Goal: Transaction & Acquisition: Purchase product/service

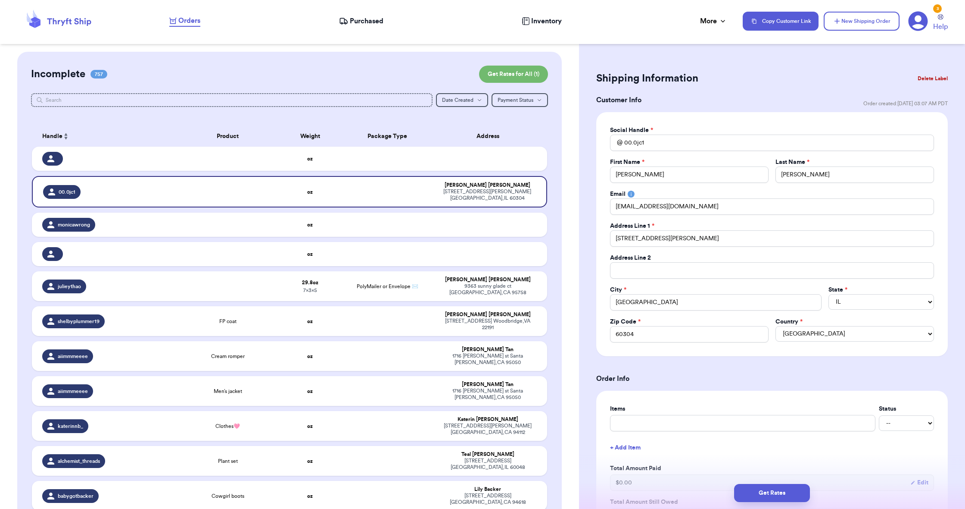
select select "IL"
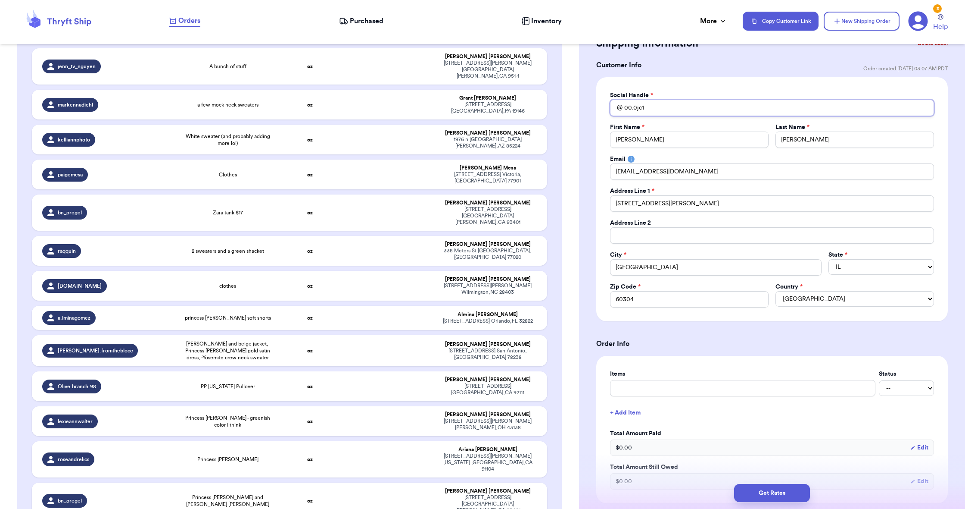
click at [677, 110] on input "00.0jc1" at bounding box center [772, 108] width 324 height 16
paste input "kyleighcgarbrick"
type input "kyleighcgarbrick"
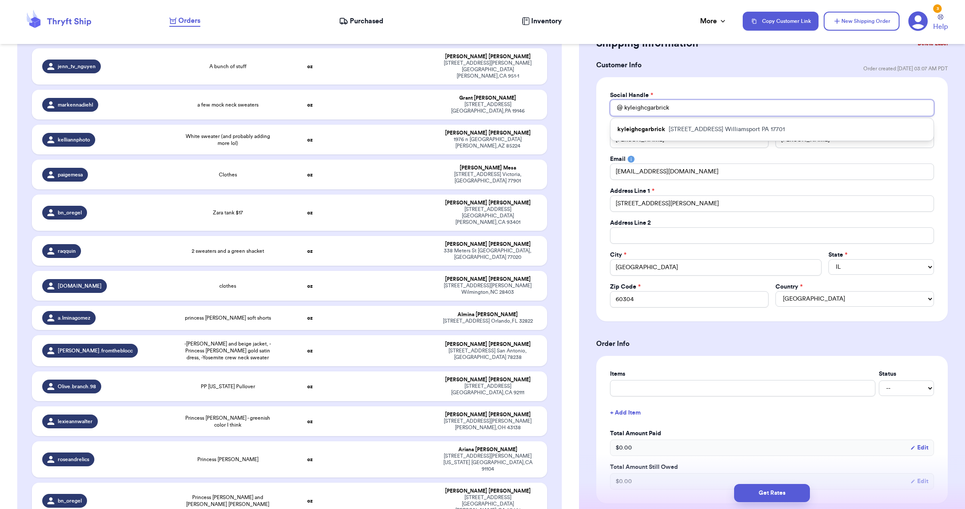
type input "kyleighcgarbrick"
click at [707, 130] on p "[STREET_ADDRESS]" at bounding box center [727, 129] width 116 height 9
type input "[PERSON_NAME]"
type input "[STREET_ADDRESS]"
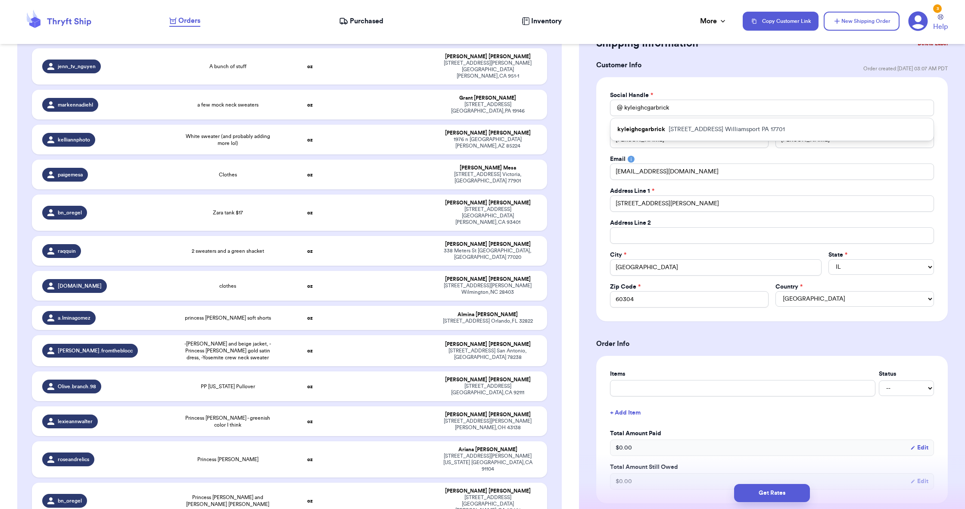
type input "Williamsport"
select select "PA"
type input "17701"
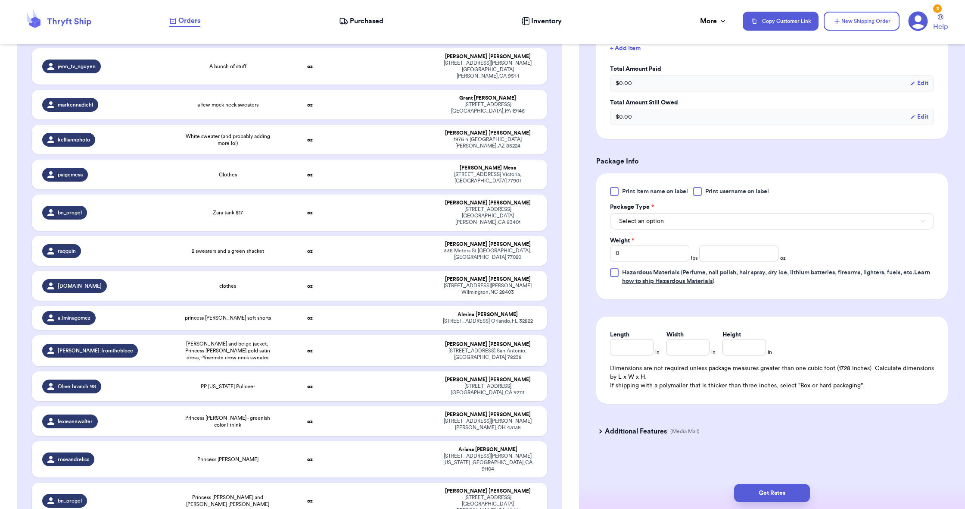
scroll to position [0, 0]
click at [681, 227] on button "Select an option" at bounding box center [772, 221] width 324 height 16
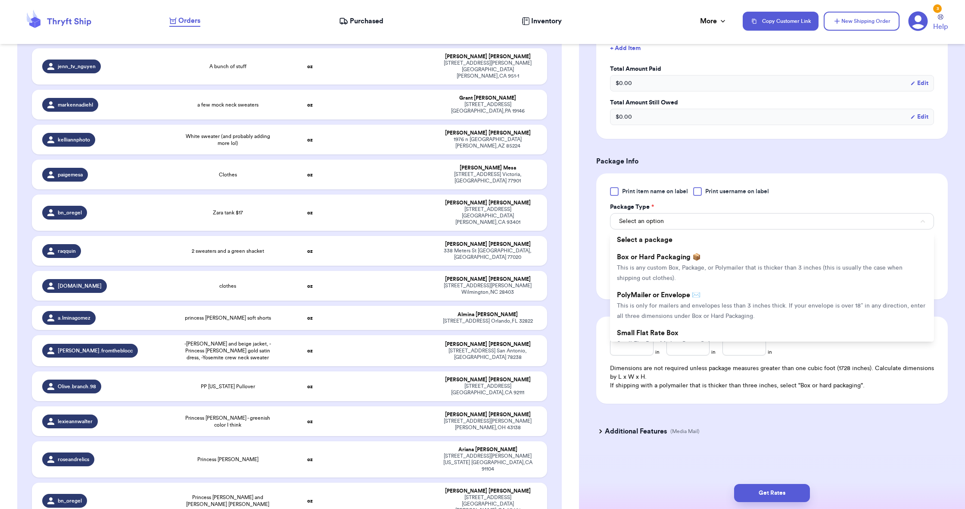
click at [706, 294] on li "PolyMailer or Envelope ✉️ This is only for mailers and envelopes less than 3 in…" at bounding box center [772, 305] width 324 height 38
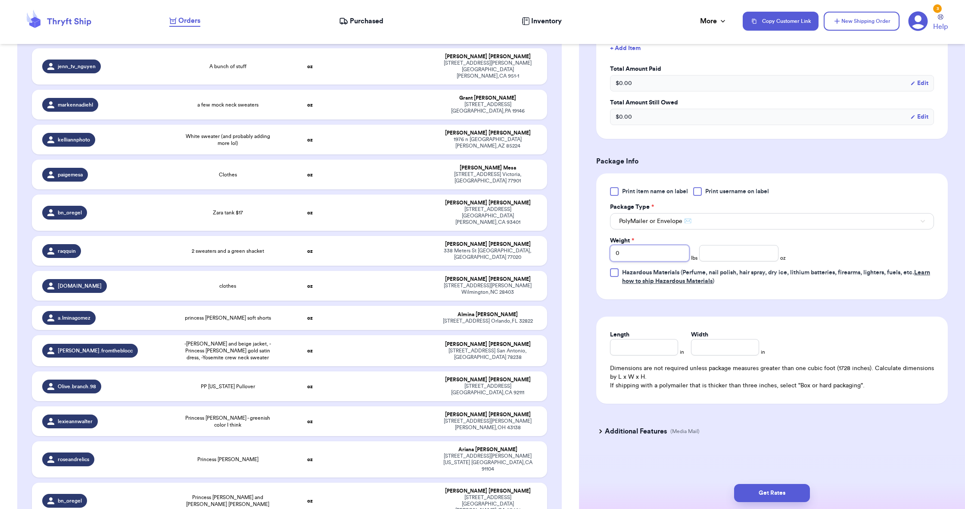
click at [631, 249] on input "0" at bounding box center [649, 253] width 79 height 16
type input "1"
click at [729, 253] on input "number" at bounding box center [738, 253] width 79 height 16
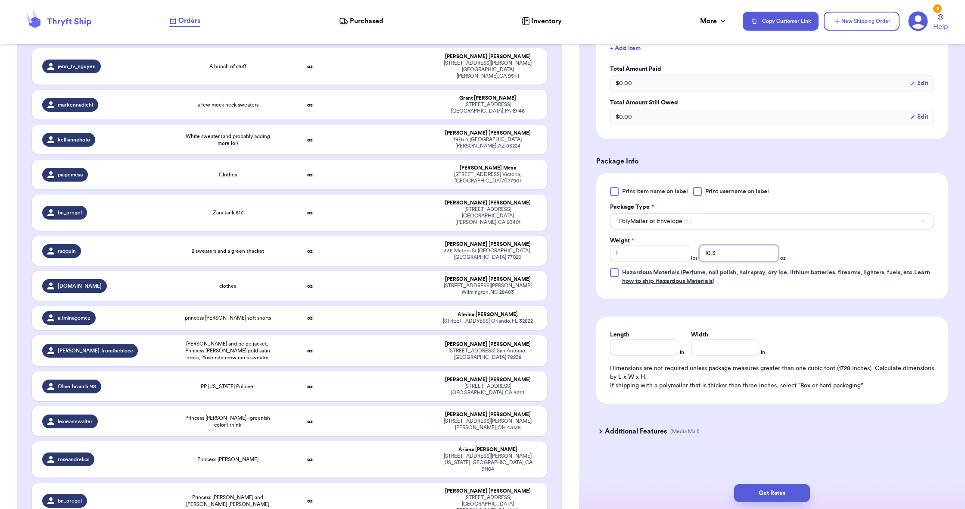
type input "10.3"
click at [639, 349] on input "Length" at bounding box center [644, 347] width 68 height 16
type input "7"
drag, startPoint x: 736, startPoint y: 194, endPoint x: 713, endPoint y: 347, distance: 154.7
click at [713, 347] on input "5" at bounding box center [725, 347] width 68 height 16
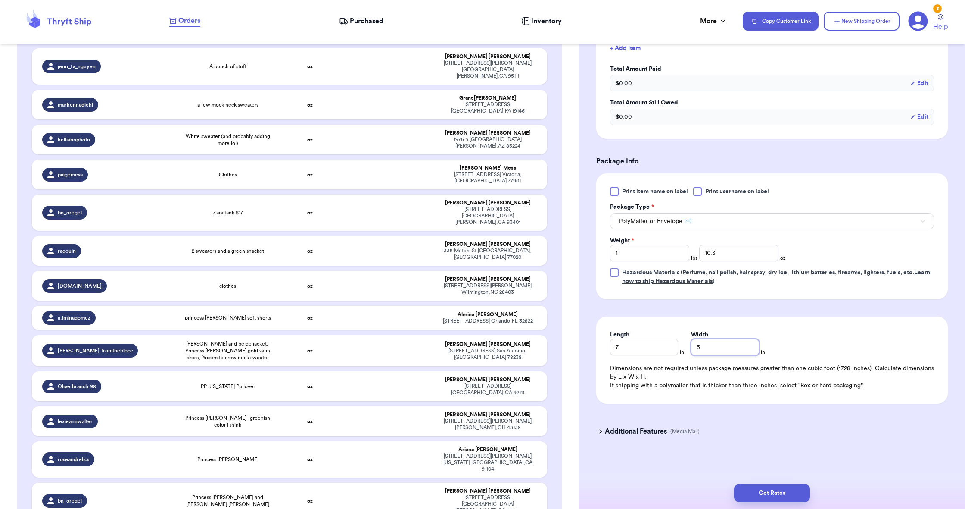
type input "5"
click at [769, 490] on button "Get Rates" at bounding box center [772, 493] width 76 height 18
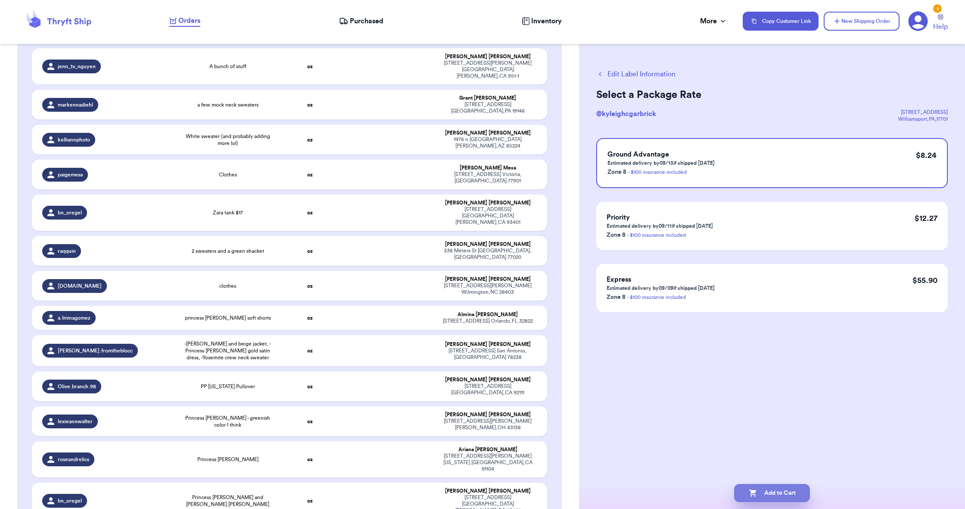
click at [798, 484] on button "Add to Cart" at bounding box center [772, 493] width 76 height 18
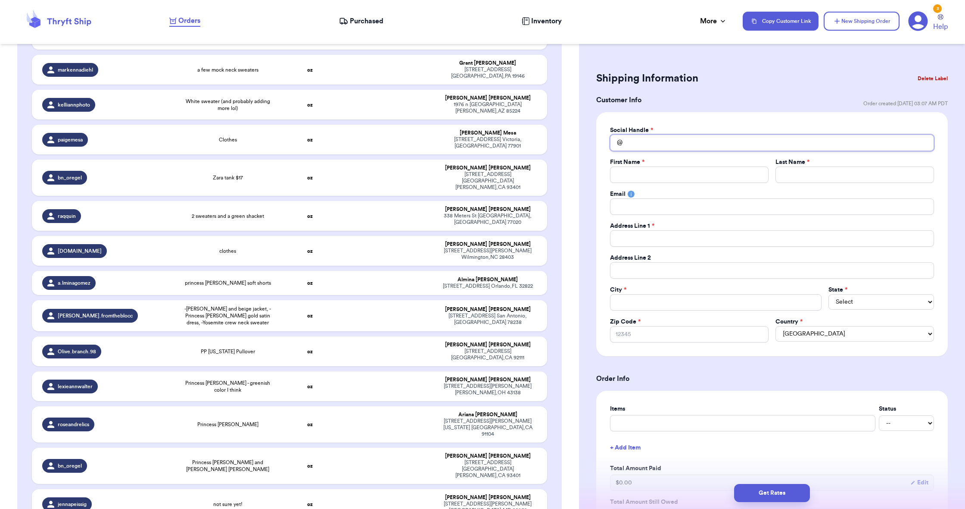
click at [674, 142] on input "Total Amount Paid" at bounding box center [772, 142] width 324 height 16
paste input "julieythao"
type input "julieythao"
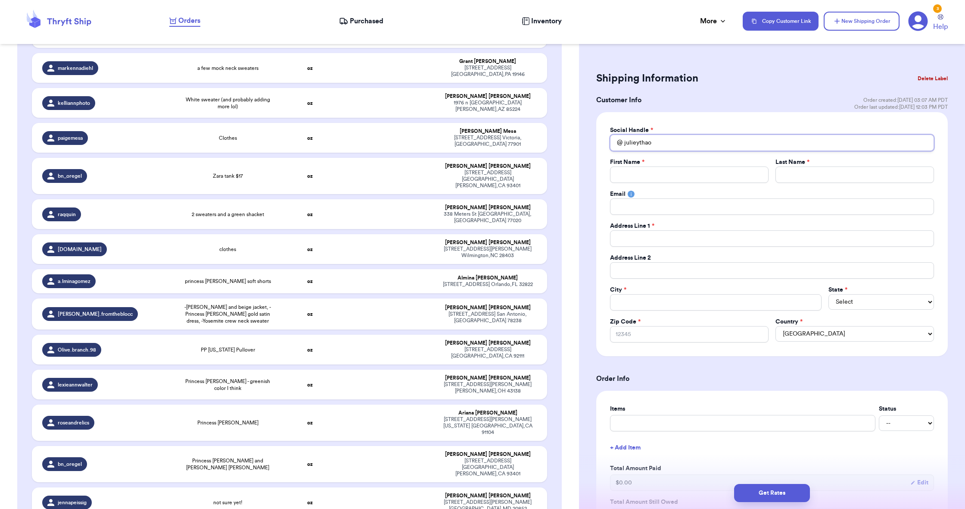
type input "julieythao"
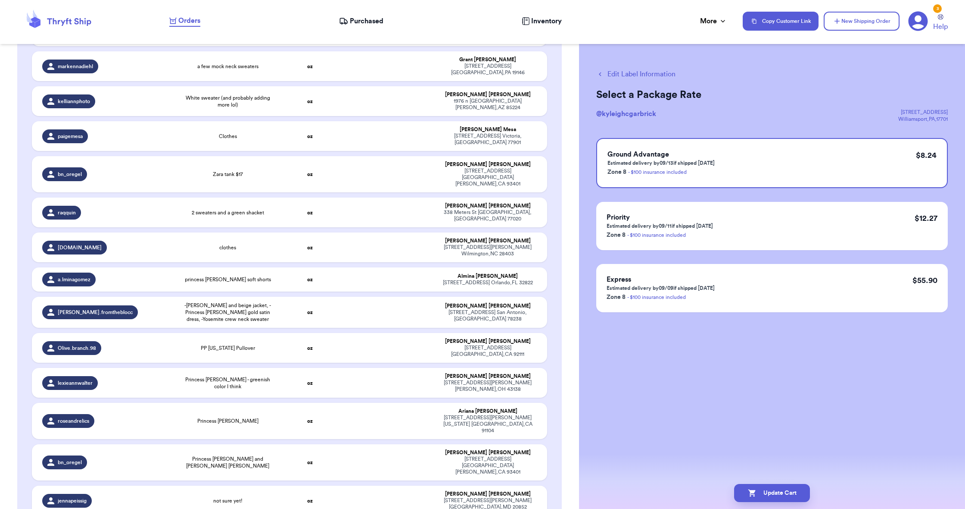
click at [602, 72] on icon "button" at bounding box center [600, 74] width 8 height 8
checkbox input "false"
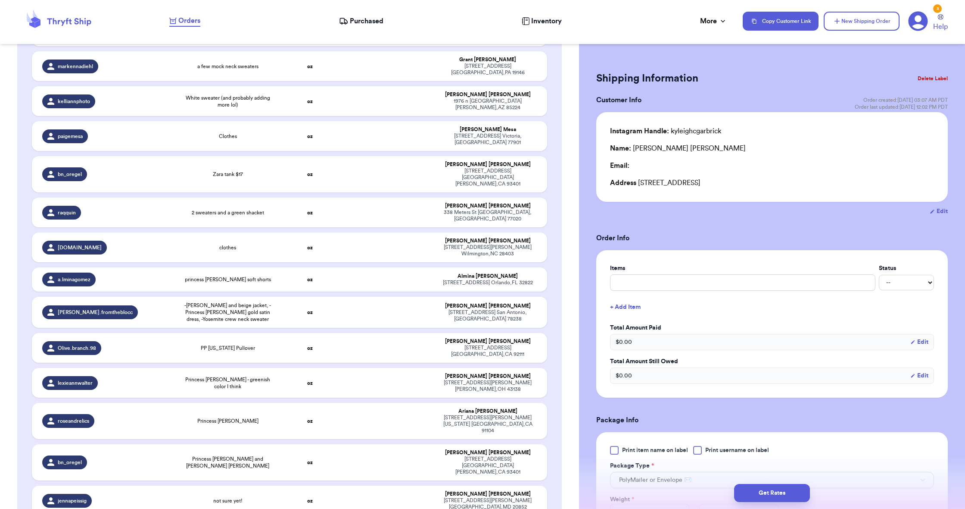
click at [933, 79] on button "Delete Label" at bounding box center [933, 78] width 37 height 19
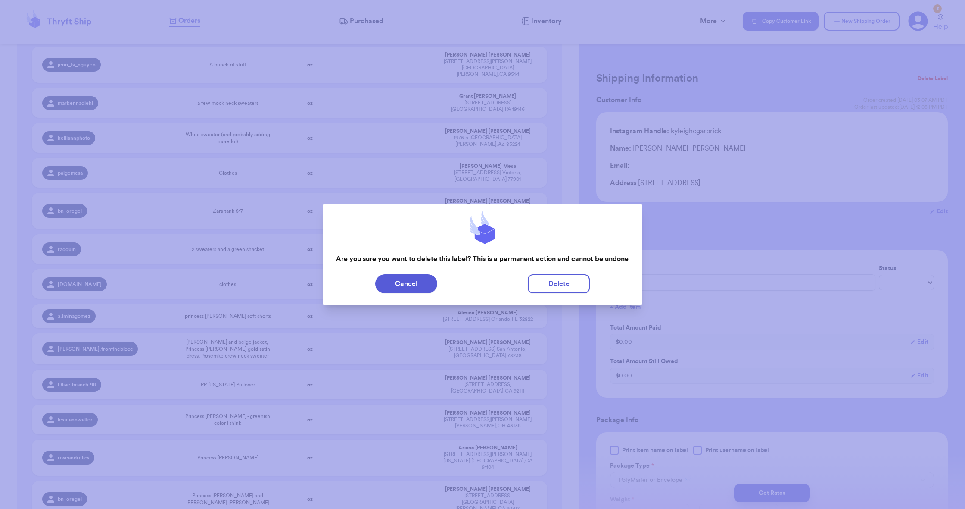
click at [584, 282] on button "Delete" at bounding box center [559, 283] width 62 height 19
type input "0"
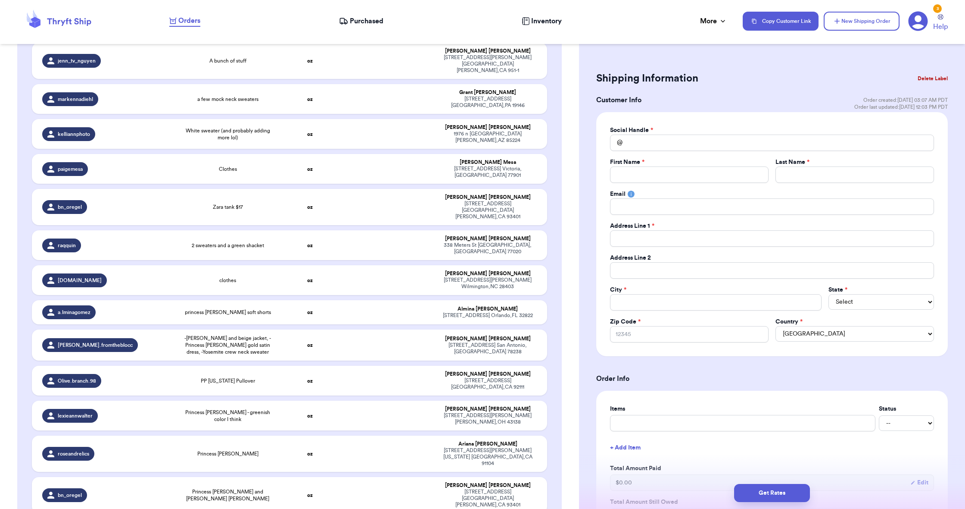
type input "julieythao"
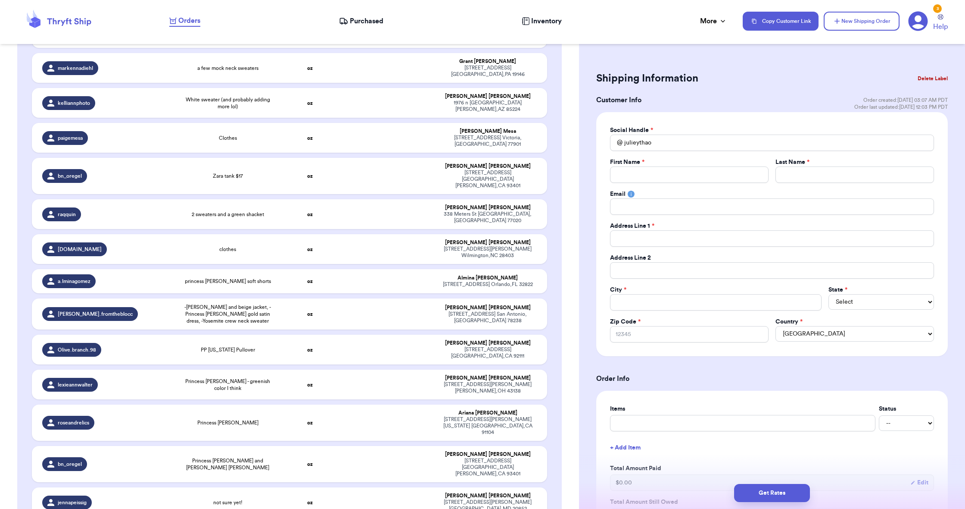
click at [556, 1] on header "Orders Purchased Inventory More Stats Completed Orders Copy Customer Link New S…" at bounding box center [482, 22] width 965 height 44
paste input "[PERSON_NAME][EMAIL_ADDRESS][DOMAIN_NAME]"
type input "[PERSON_NAME][EMAIL_ADDRESS][DOMAIN_NAME]"
paste input "[PERSON_NAME]"
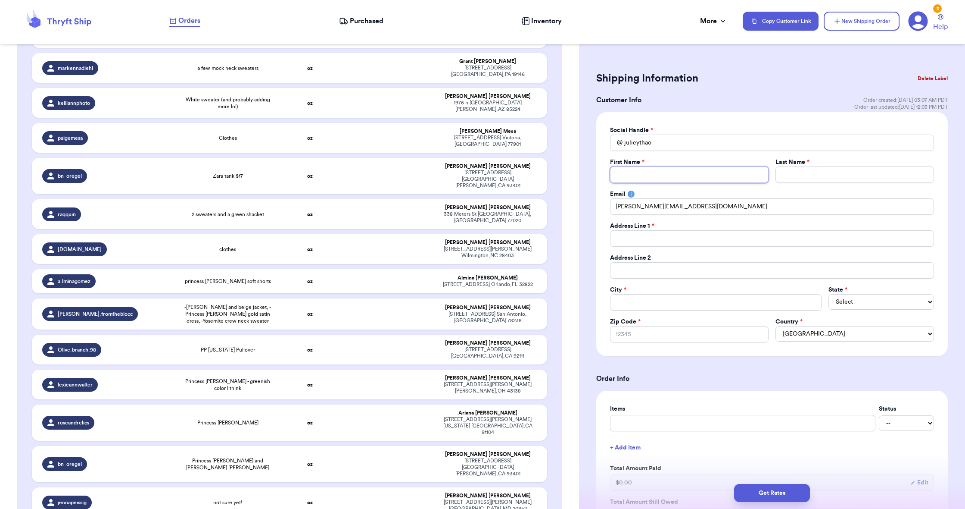
type input "[PERSON_NAME]"
click at [643, 175] on input "[PERSON_NAME]" at bounding box center [689, 174] width 159 height 16
type input "[PERSON_NAME]"
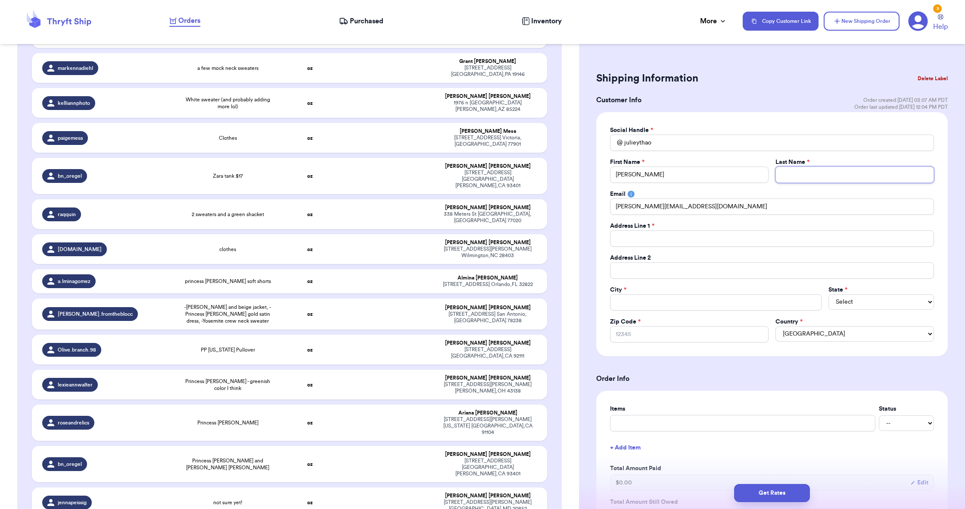
drag, startPoint x: 466, startPoint y: 240, endPoint x: 829, endPoint y: 180, distance: 367.8
paste input "[PERSON_NAME]"
type input "[PERSON_NAME]"
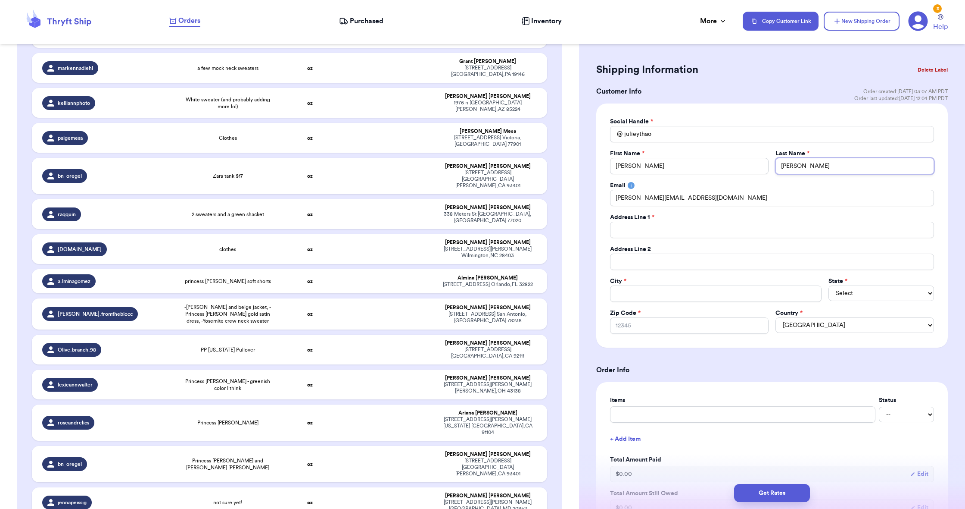
type input "[PERSON_NAME]"
drag, startPoint x: 826, startPoint y: 183, endPoint x: 589, endPoint y: 0, distance: 299.5
click at [589, 0] on html "Orders Purchased Inventory More Stats Completed Orders Copy Customer Link New S…" at bounding box center [482, 254] width 965 height 509
paste input "9363 sunny glade ct. [GEOGRAPHIC_DATA]"
type input "9363 sunny glade ct. [GEOGRAPHIC_DATA]"
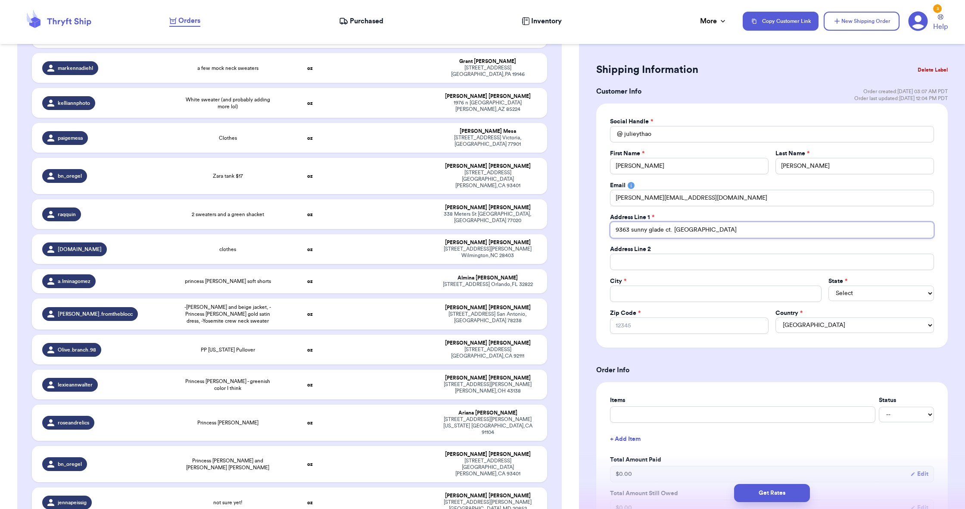
click at [669, 231] on input "9363 sunny glade ct. [GEOGRAPHIC_DATA]" at bounding box center [772, 230] width 324 height 16
drag, startPoint x: 589, startPoint y: 0, endPoint x: 737, endPoint y: 231, distance: 275.2
click at [737, 231] on input "9363 sunny glade ct. [GEOGRAPHIC_DATA]" at bounding box center [772, 230] width 324 height 16
type input "9363 sunny glade ct"
drag, startPoint x: 737, startPoint y: 231, endPoint x: 653, endPoint y: 303, distance: 110.6
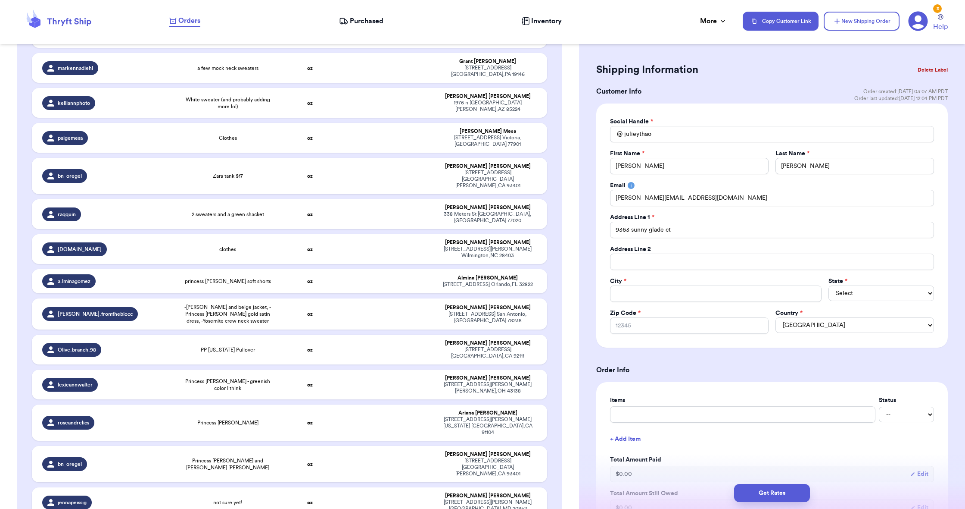
click at [653, 303] on div "Social Handle * @ julieythao First Name * [PERSON_NAME] Last Name * [PERSON_NAM…" at bounding box center [772, 225] width 324 height 216
paste input ". [GEOGRAPHIC_DATA]"
drag, startPoint x: 653, startPoint y: 303, endPoint x: 592, endPoint y: 293, distance: 62.6
click at [592, 293] on div "Shipping Information Delete Label Customer Info Order created: [DATE] 03:07 AM …" at bounding box center [772, 471] width 386 height 856
type input "[GEOGRAPHIC_DATA]"
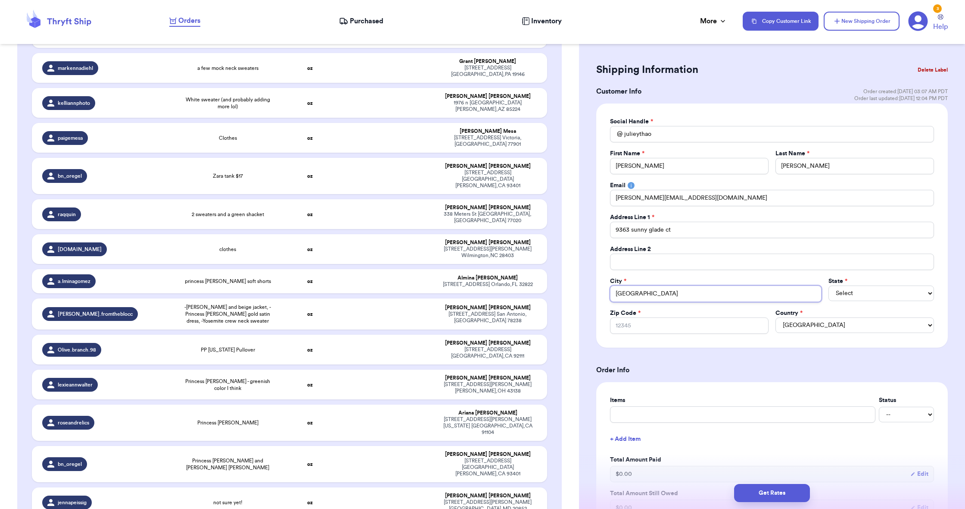
drag, startPoint x: 592, startPoint y: 293, endPoint x: 712, endPoint y: 293, distance: 120.7
click at [712, 293] on input "[GEOGRAPHIC_DATA]" at bounding box center [716, 293] width 212 height 16
click at [665, 295] on input "[GEOGRAPHIC_DATA]" at bounding box center [716, 293] width 212 height 16
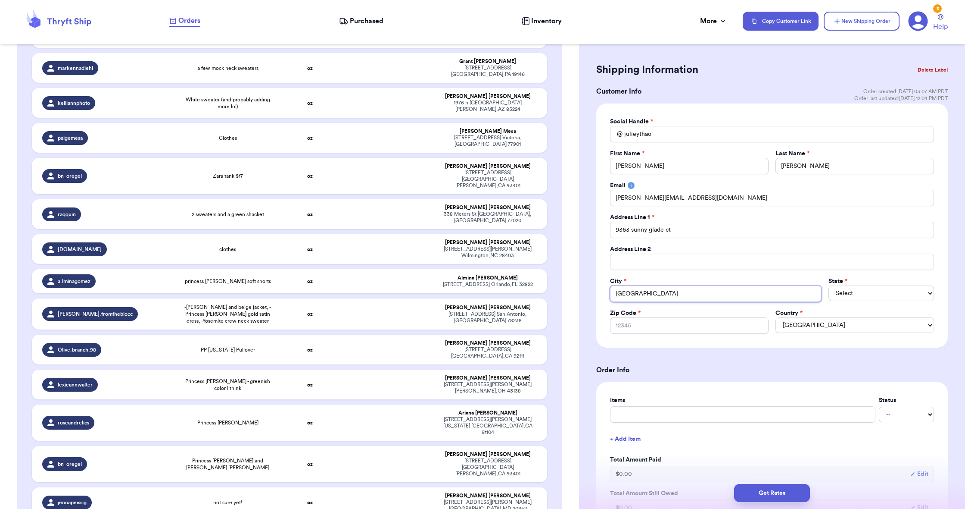
click at [668, 294] on input "[GEOGRAPHIC_DATA]" at bounding box center [716, 293] width 212 height 16
click at [685, 294] on input "[GEOGRAPHIC_DATA]" at bounding box center [716, 293] width 212 height 16
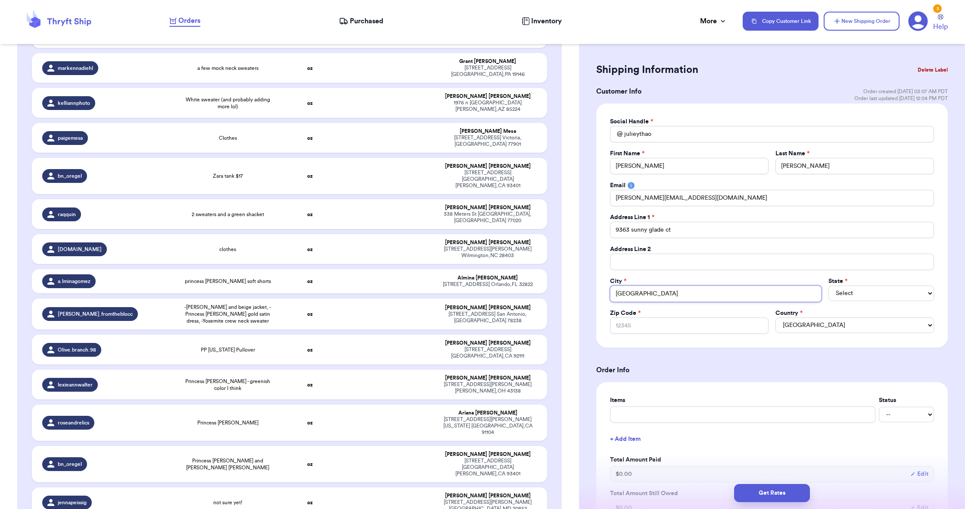
drag, startPoint x: 712, startPoint y: 293, endPoint x: 659, endPoint y: 294, distance: 53.0
click at [659, 294] on input "[GEOGRAPHIC_DATA]" at bounding box center [716, 293] width 212 height 16
type input "[GEOGRAPHIC_DATA]"
paste input "95758"
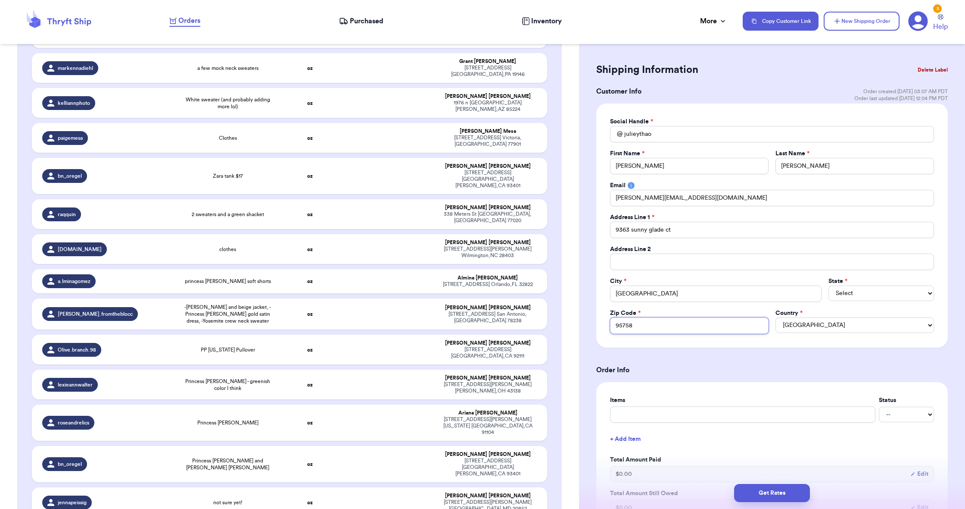
type input "95758"
drag, startPoint x: 659, startPoint y: 294, endPoint x: 644, endPoint y: 293, distance: 15.5
click at [644, 293] on input "[GEOGRAPHIC_DATA]" at bounding box center [716, 293] width 212 height 16
type input "[GEOGRAPHIC_DATA],"
type input "[GEOGRAPHIC_DATA]"
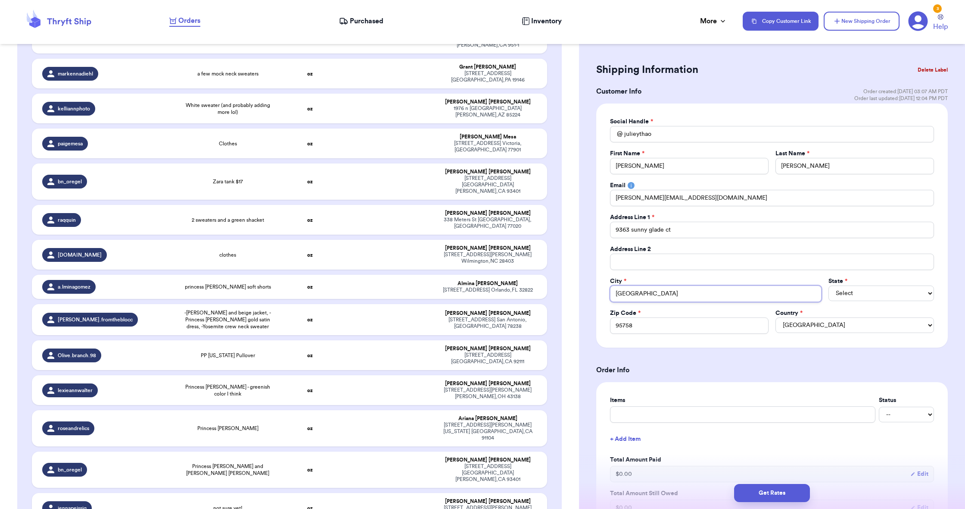
type input "[GEOGRAPHIC_DATA]"
select select "CA"
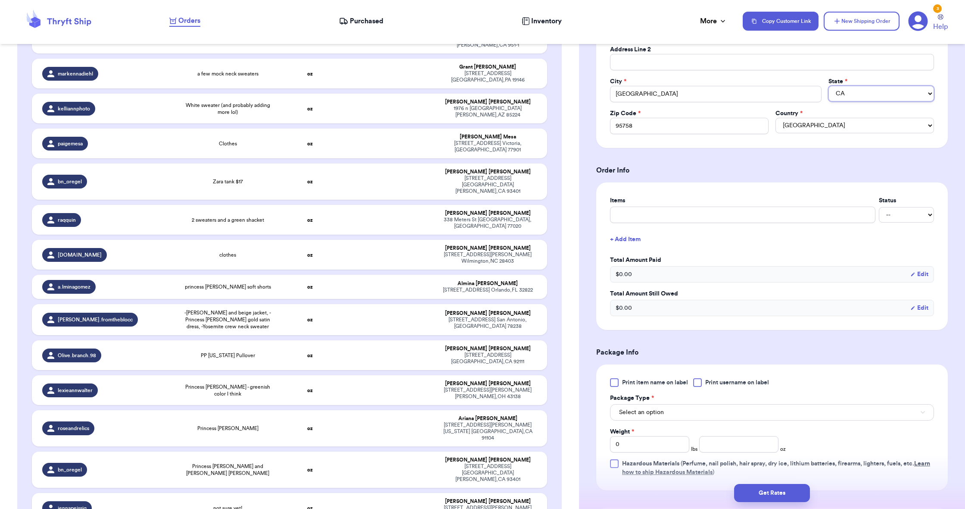
scroll to position [212, 0]
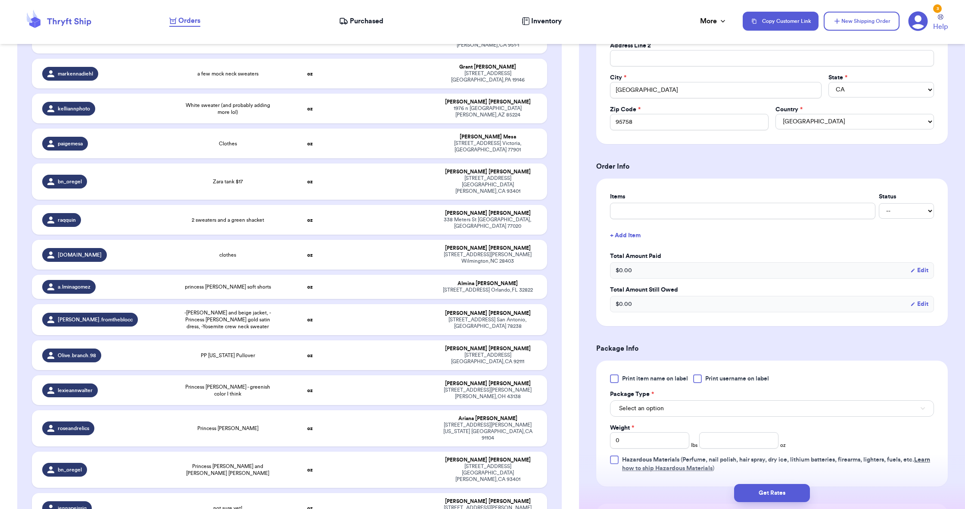
click at [701, 407] on button "Select an option" at bounding box center [772, 408] width 324 height 16
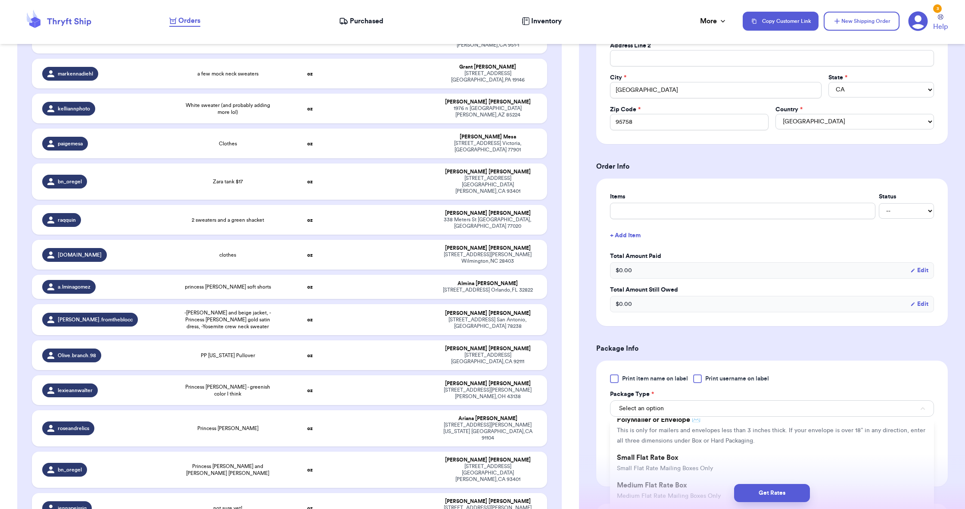
scroll to position [56, 0]
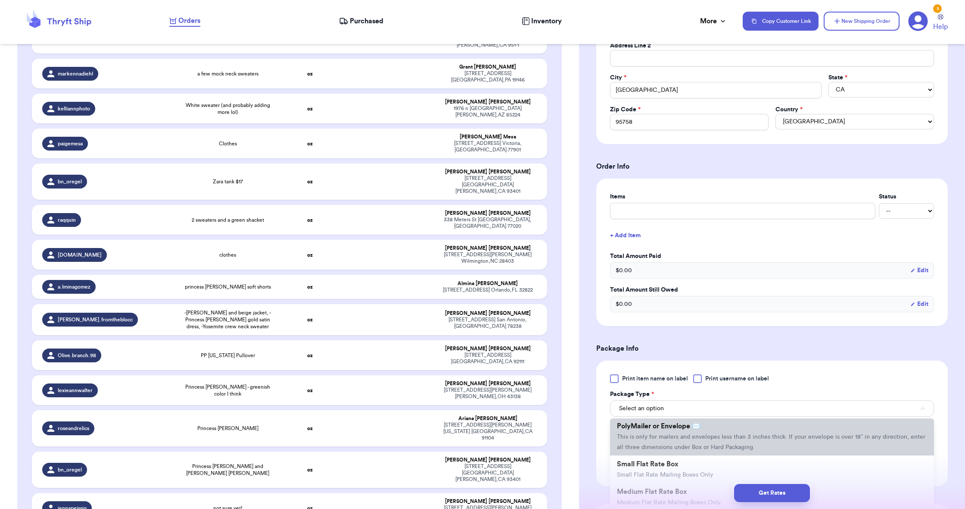
click at [707, 443] on li "PolyMailer or Envelope ✉️ This is only for mailers and envelopes less than 3 in…" at bounding box center [772, 436] width 324 height 38
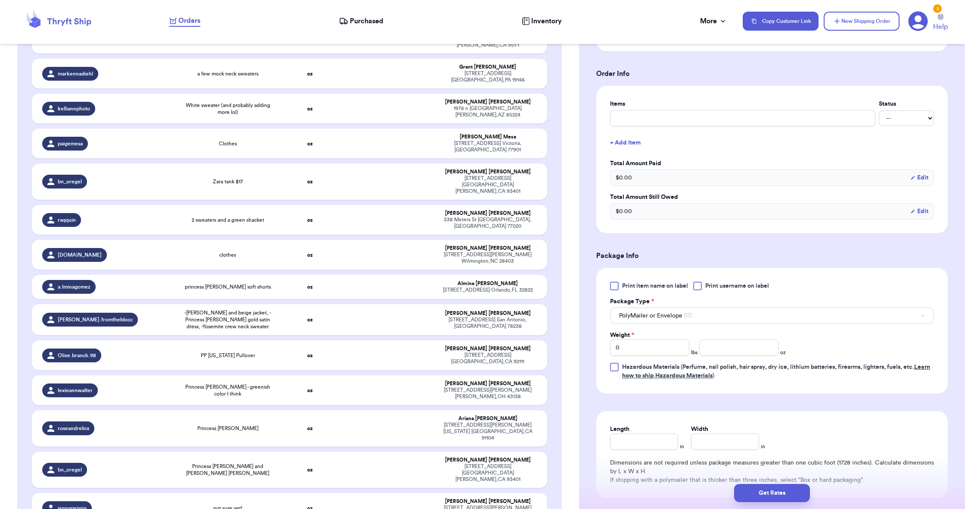
scroll to position [311, 0]
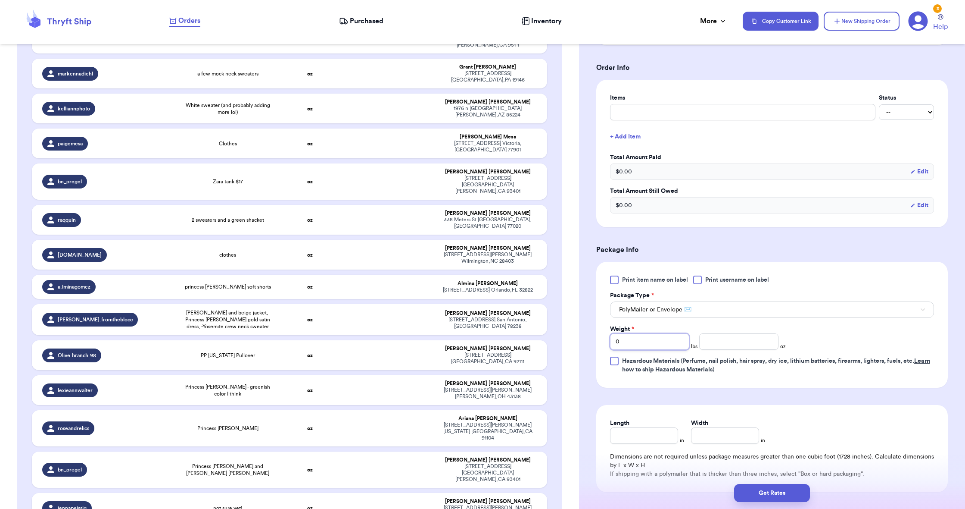
click at [650, 342] on input "0" at bounding box center [649, 341] width 79 height 16
type input "1"
click at [742, 339] on input "number" at bounding box center [738, 341] width 79 height 16
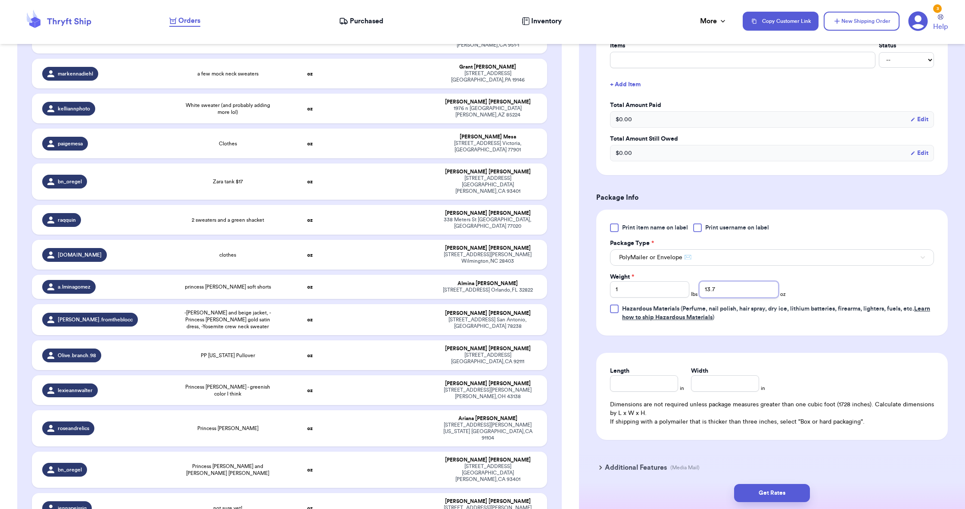
scroll to position [370, 0]
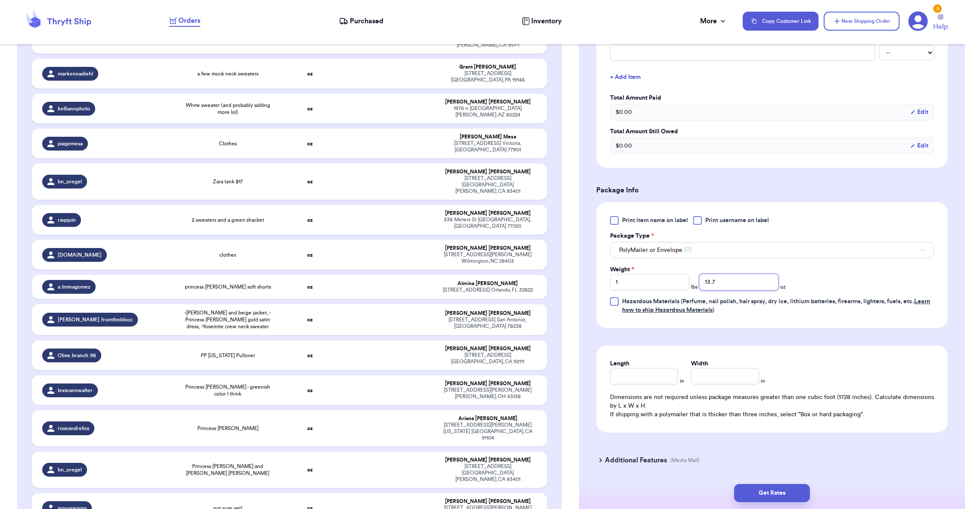
type input "13.7"
click at [640, 373] on input "Length" at bounding box center [644, 376] width 68 height 16
type input "5"
drag, startPoint x: 762, startPoint y: 367, endPoint x: 696, endPoint y: 368, distance: 66.4
click at [696, 368] on div "Width *" at bounding box center [725, 371] width 68 height 25
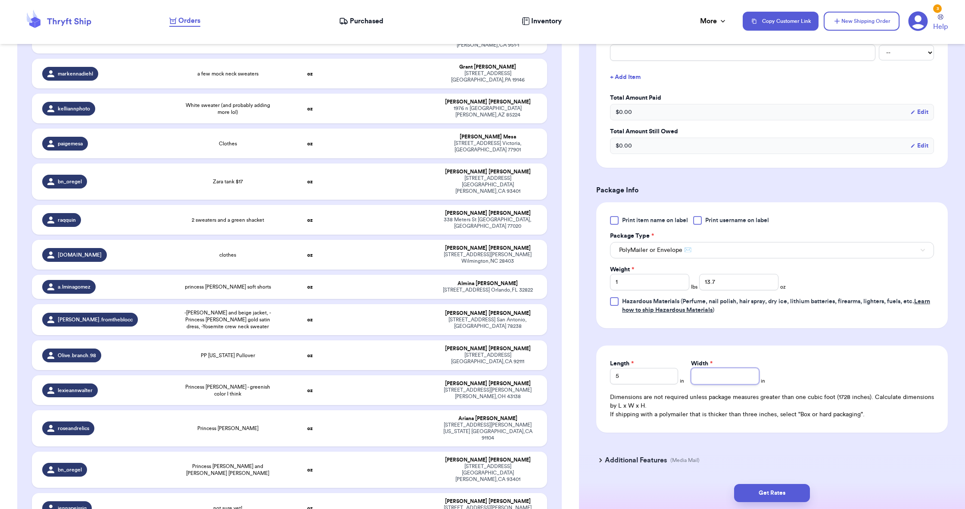
click at [701, 373] on input "Width *" at bounding box center [725, 376] width 68 height 16
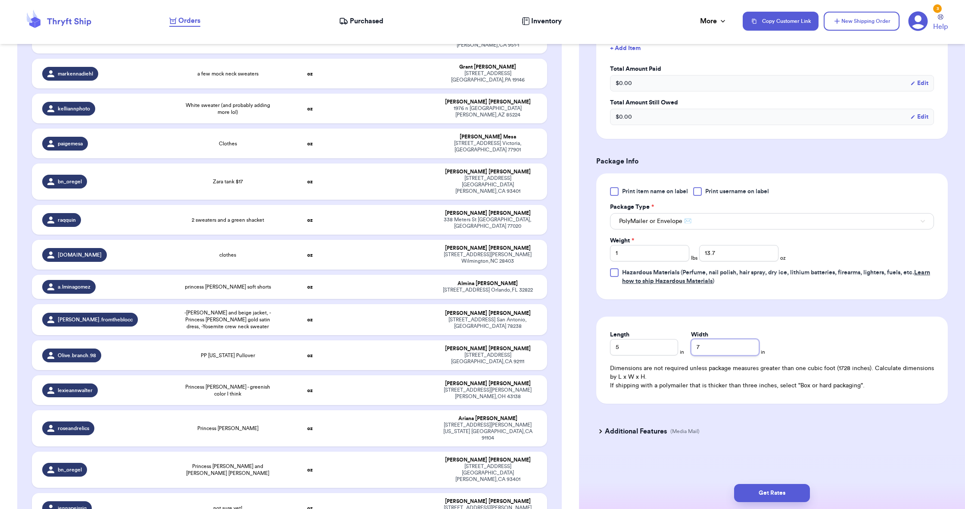
type input "7"
click at [778, 499] on button "Get Rates" at bounding box center [772, 493] width 76 height 18
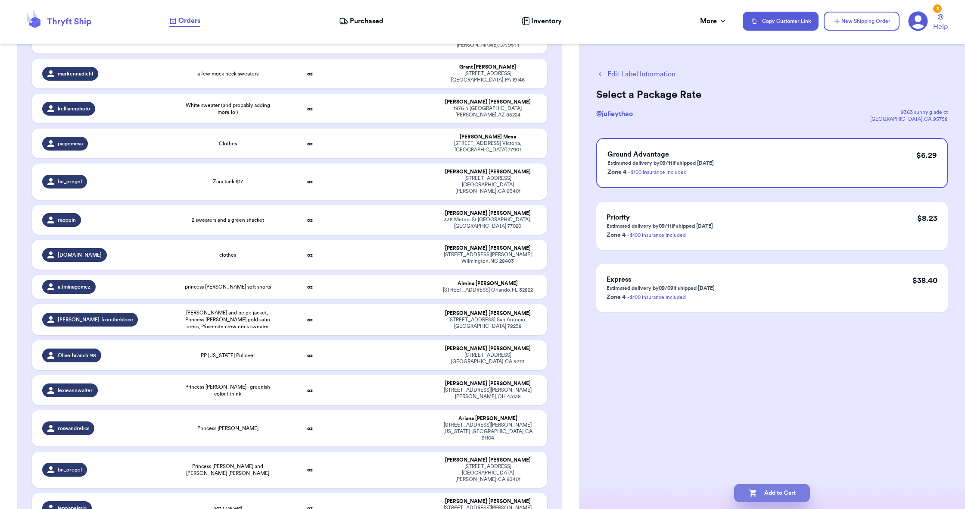
click at [784, 492] on button "Add to Cart" at bounding box center [772, 493] width 76 height 18
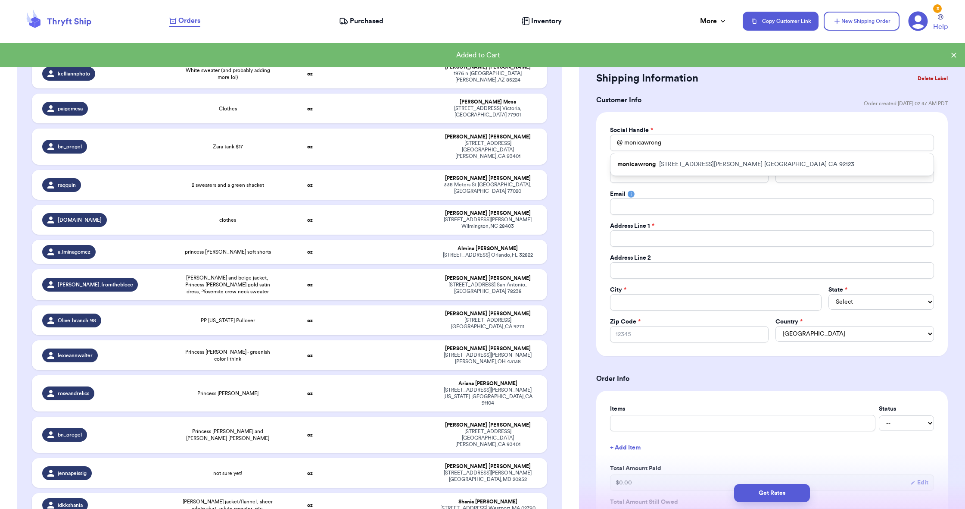
click at [868, 19] on button "New Shipping Order" at bounding box center [862, 21] width 76 height 19
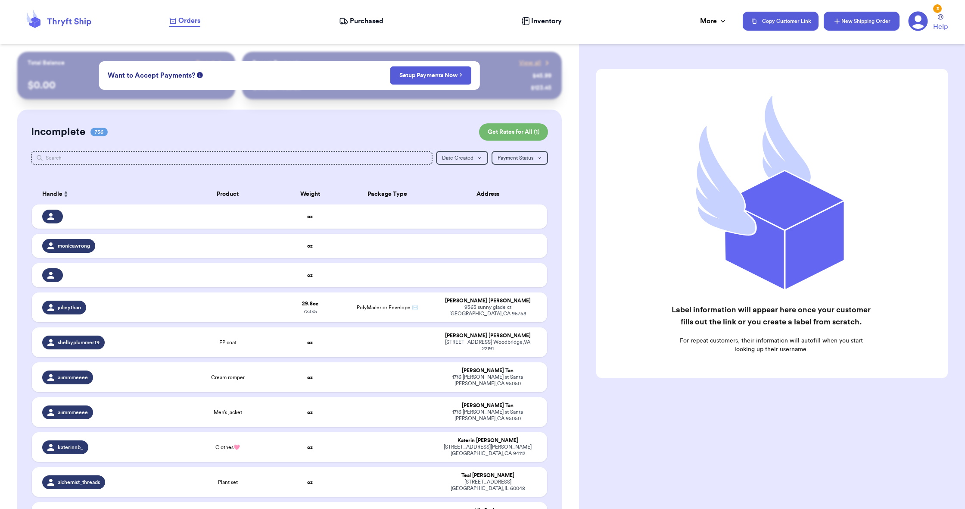
drag, startPoint x: 0, startPoint y: 0, endPoint x: 871, endPoint y: 23, distance: 870.9
click at [871, 23] on button "New Shipping Order" at bounding box center [862, 21] width 76 height 19
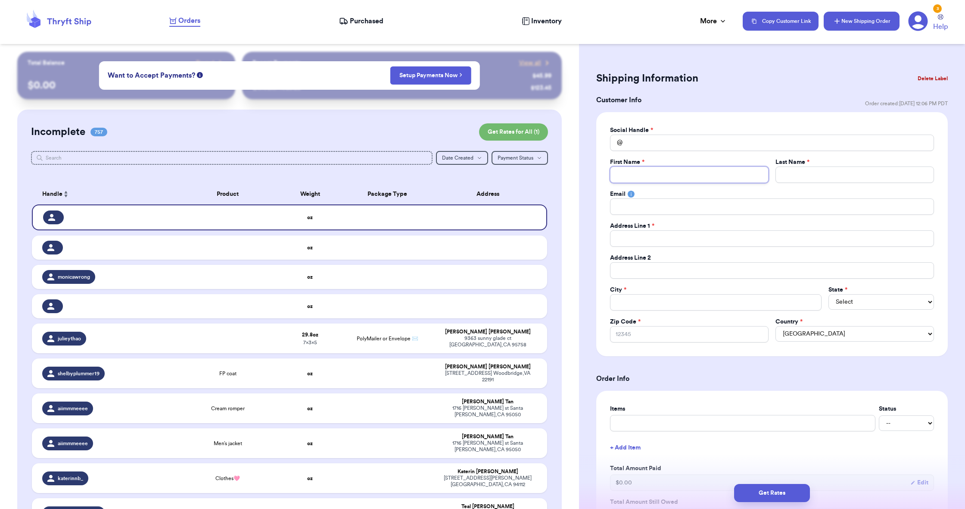
paste input "Amalia Saputri"
type input "Amalia Saputri"
drag, startPoint x: 871, startPoint y: 23, endPoint x: 642, endPoint y: 173, distance: 273.6
click at [642, 173] on input "Amalia Saputri" at bounding box center [689, 174] width 159 height 16
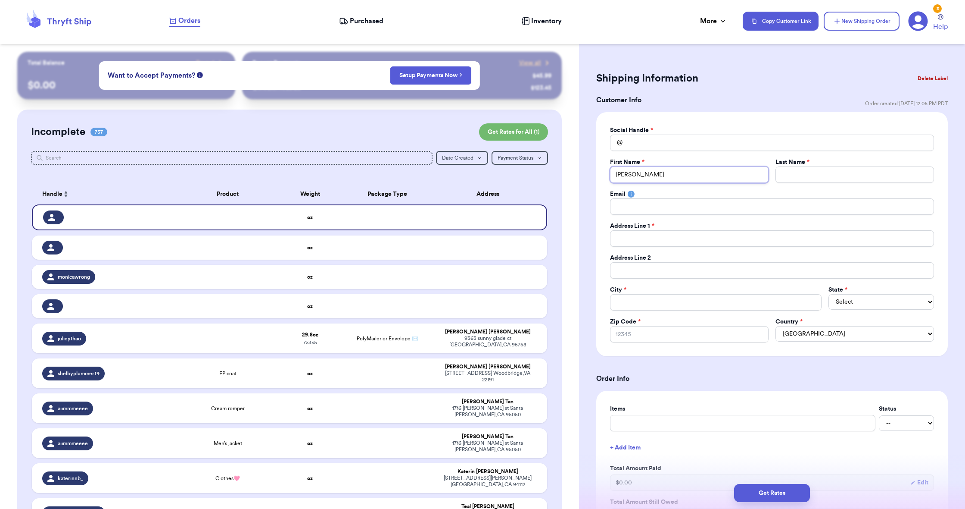
type input "Amalia Saputri"
paste input "Saputri"
type input "Saputri"
click at [647, 172] on input "Amalia Saputri" at bounding box center [689, 174] width 159 height 16
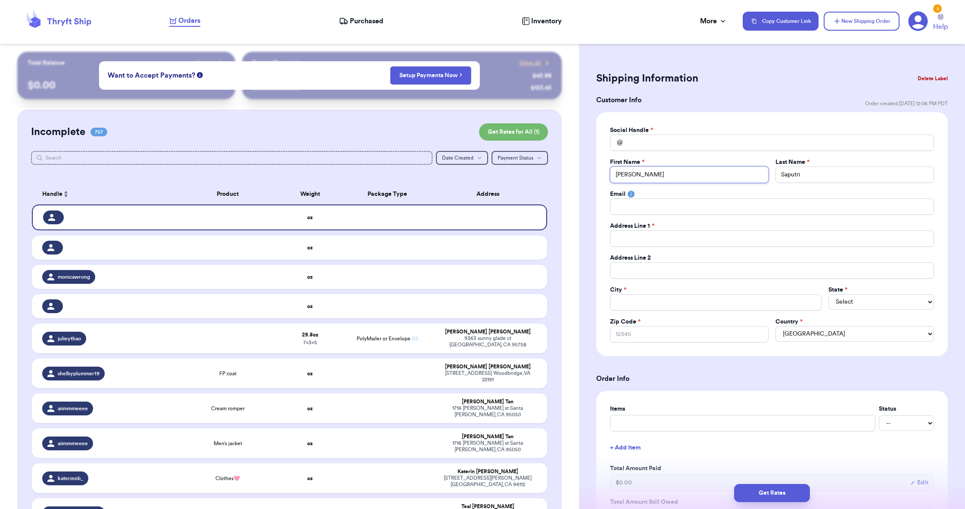
click at [647, 172] on input "Amalia Saputri" at bounding box center [689, 174] width 159 height 16
type input "Amalia"
drag, startPoint x: 642, startPoint y: 173, endPoint x: 683, endPoint y: 152, distance: 46.3
click at [683, 152] on div "Social Handle * @ First Name * Amalia Last Name * Saputri Email Address Line 1 …" at bounding box center [772, 234] width 324 height 216
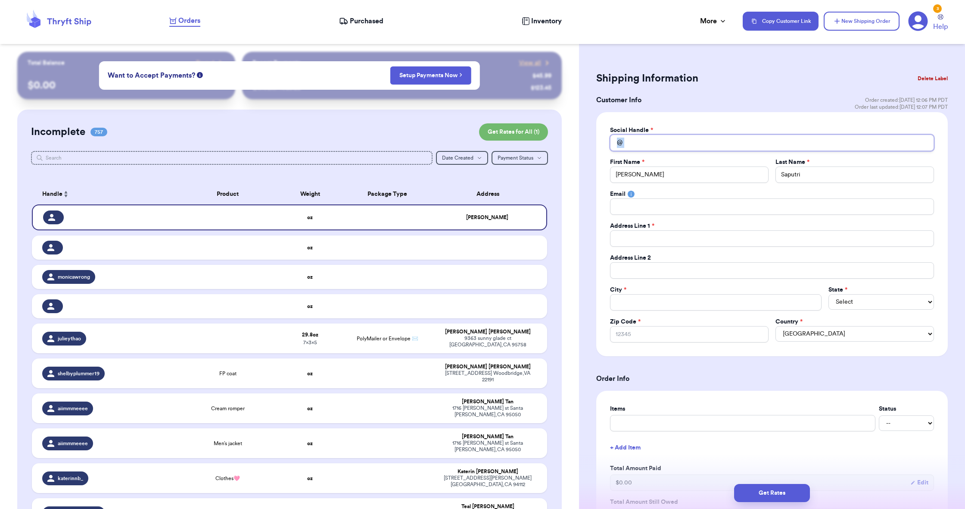
click at [681, 146] on input "Total Amount Paid" at bounding box center [772, 142] width 324 height 16
paste input "lia114"
type input "lia114"
click at [666, 247] on div "Social Handle * @ lia114 First Name * Amalia Last Name * Saputri Email Address …" at bounding box center [772, 234] width 324 height 216
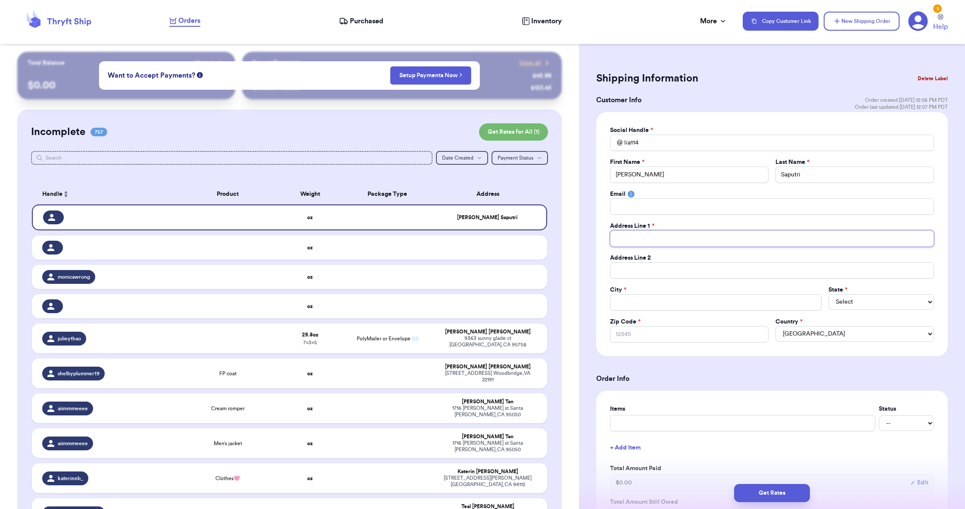
drag, startPoint x: 683, startPoint y: 152, endPoint x: 659, endPoint y: 237, distance: 88.7
paste input "9547 Garvey Avenue"
type input "9547 Garvey Avenue"
paste input "South El Monte, CA 91733"
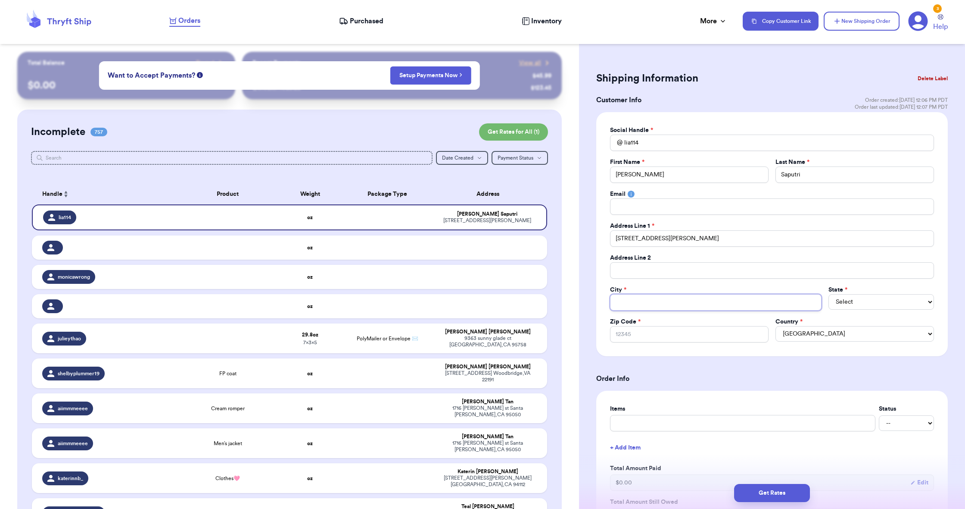
type input "South El Monte, CA 91733"
click at [680, 302] on input "South El Monte, CA 91733" at bounding box center [716, 302] width 212 height 16
type input "South El Monte, CA 91733"
paste input "91733"
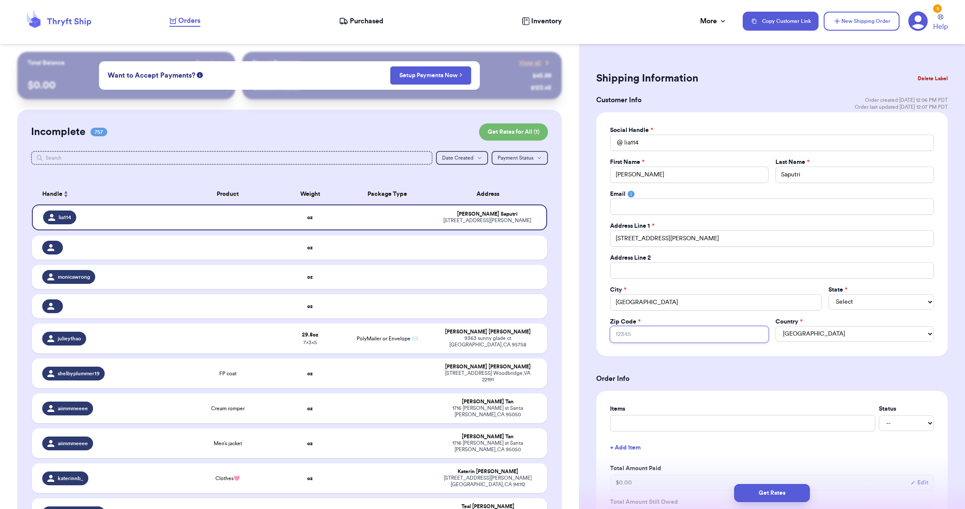
type input "91733"
click at [683, 301] on input "South El Monte, CA 91733" at bounding box center [716, 302] width 212 height 16
type input "South El Monte, CA"
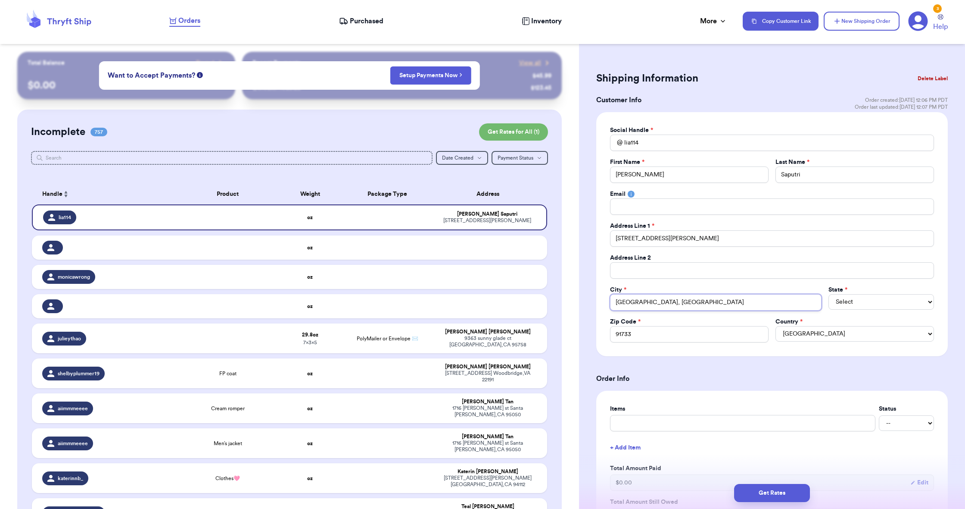
type input "South El Monte, C"
type input "South El Monte,"
type input "South El Monte"
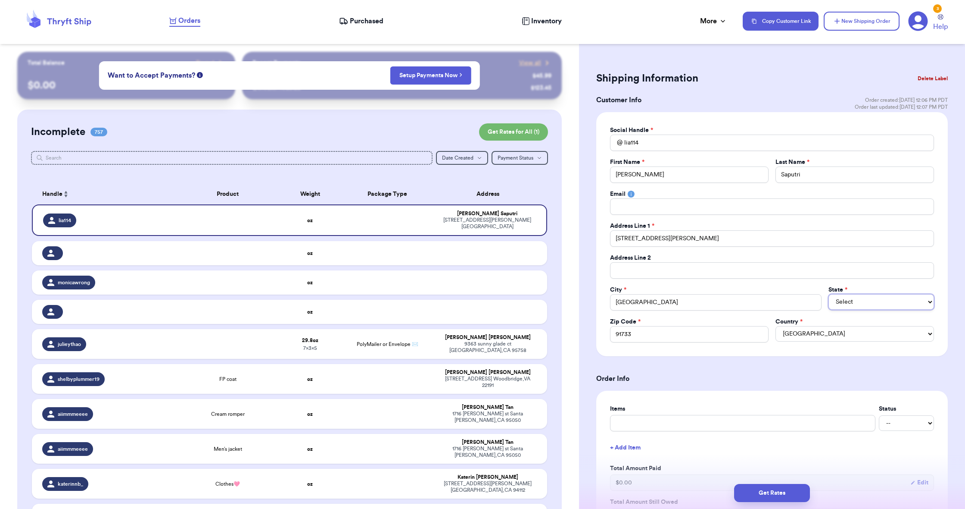
select select "CA"
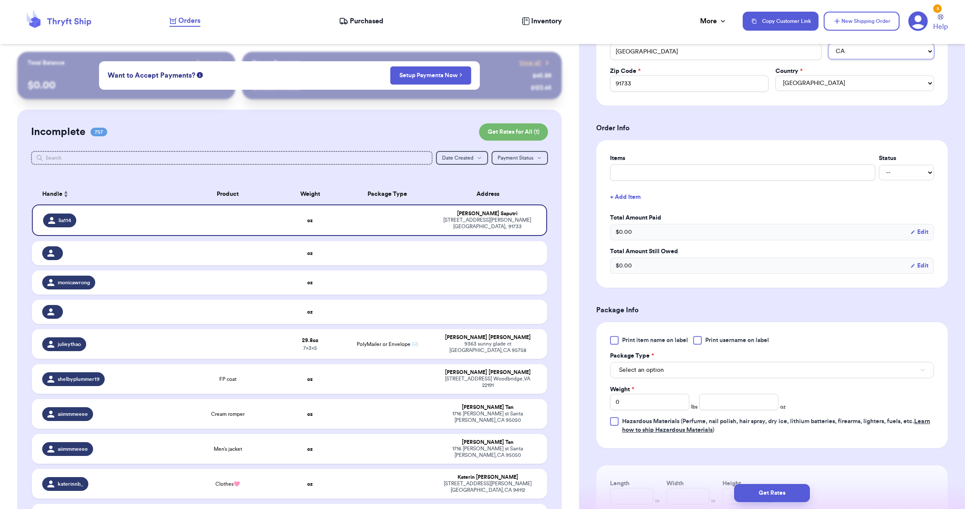
scroll to position [263, 0]
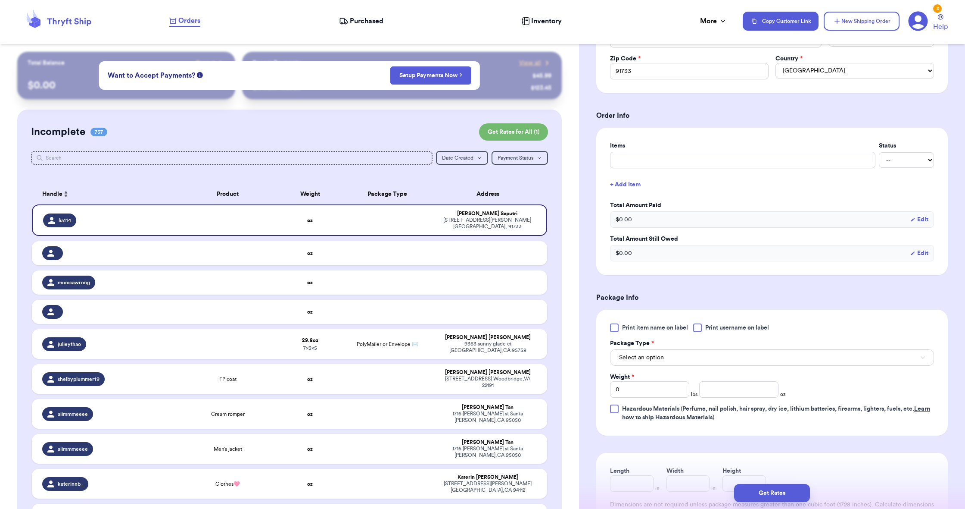
click at [672, 365] on button "Select an option" at bounding box center [772, 357] width 324 height 16
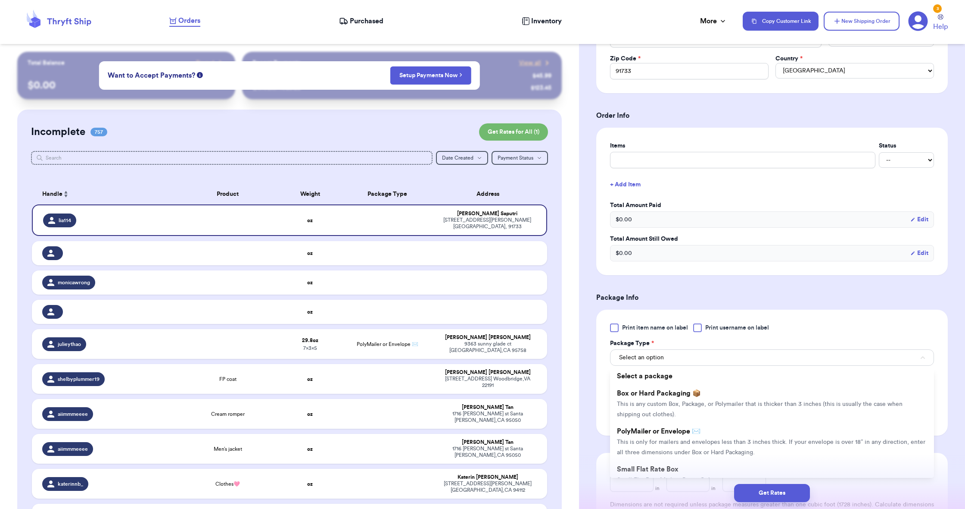
click at [699, 440] on span "This is only for mailers and envelopes less than 3 inches thick. If your envelo…" at bounding box center [771, 447] width 309 height 16
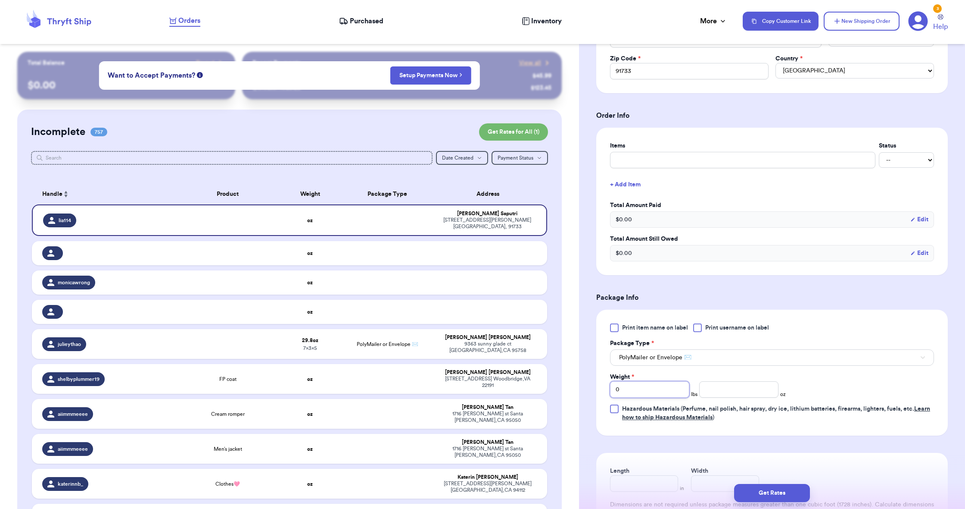
click at [652, 396] on input "0" at bounding box center [649, 389] width 79 height 16
click at [656, 389] on input "0" at bounding box center [649, 389] width 79 height 16
type input "1"
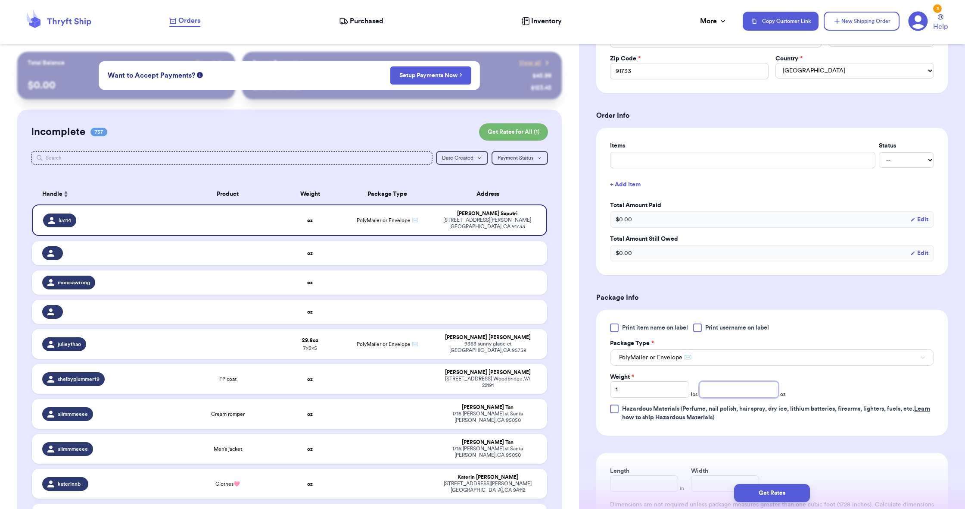
click at [749, 396] on input "number" at bounding box center [738, 389] width 79 height 16
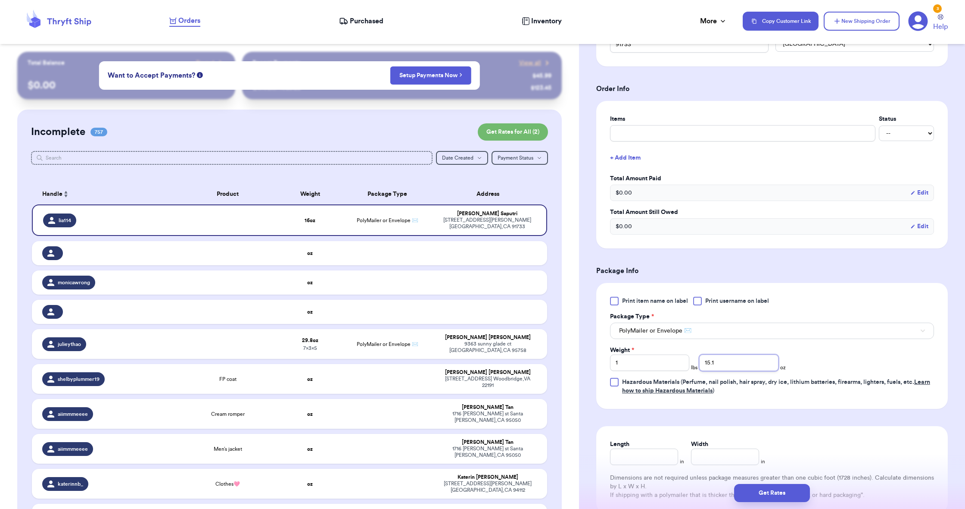
scroll to position [298, 0]
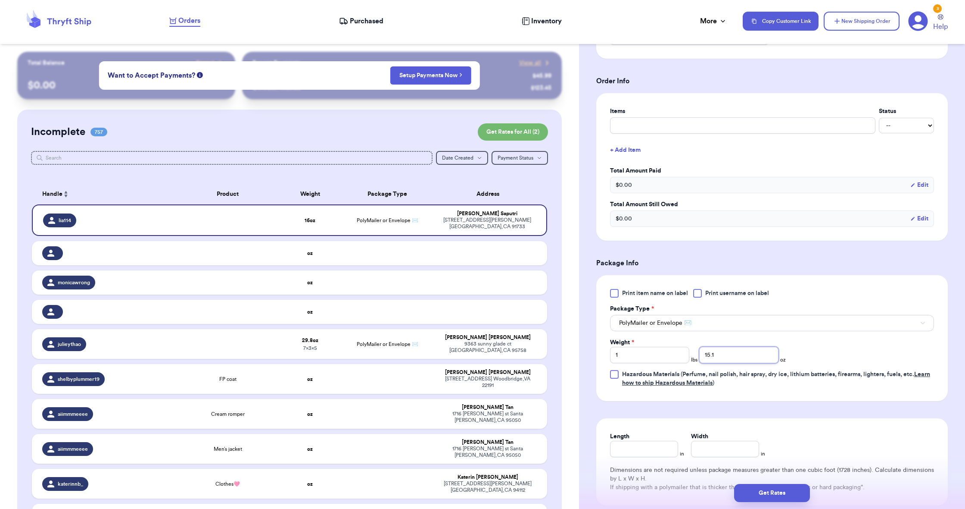
type input "15.1"
click at [818, 392] on div "Print item name on label Print username on label Package Type * PolyMailer or E…" at bounding box center [772, 338] width 352 height 126
click at [669, 447] on input "Length" at bounding box center [644, 448] width 68 height 16
type input "7"
click at [718, 443] on input "Width *" at bounding box center [725, 448] width 68 height 16
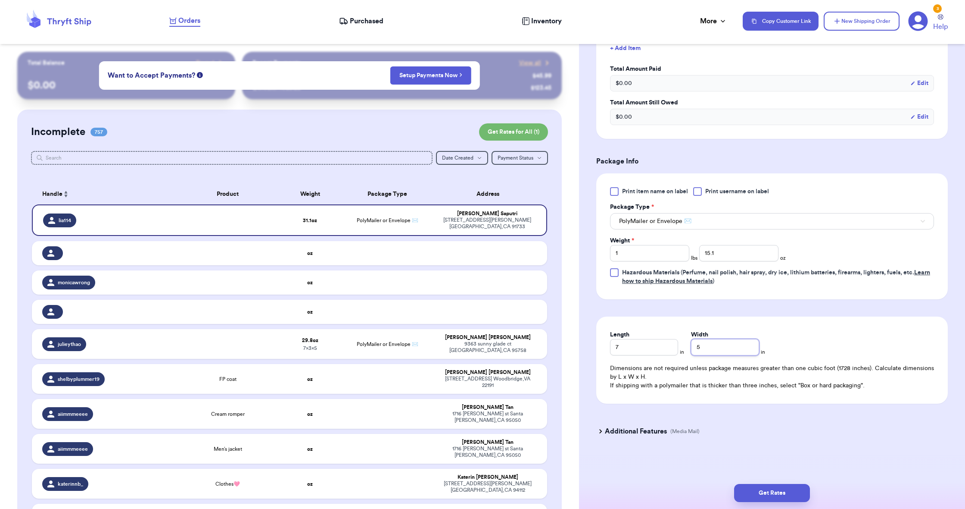
type input "5"
drag, startPoint x: 689, startPoint y: 356, endPoint x: 783, endPoint y: 490, distance: 163.6
click at [783, 490] on button "Get Rates" at bounding box center [772, 493] width 76 height 18
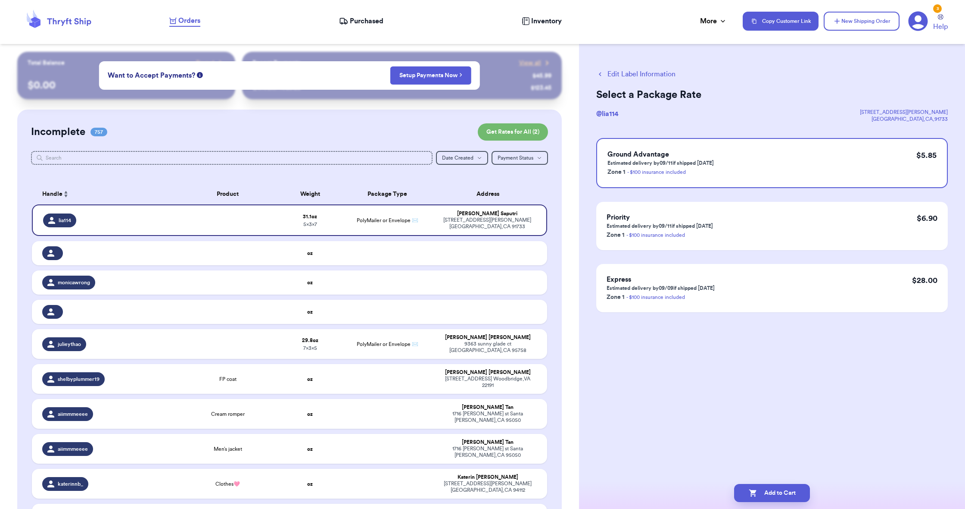
click at [780, 488] on button "Add to Cart" at bounding box center [772, 493] width 76 height 18
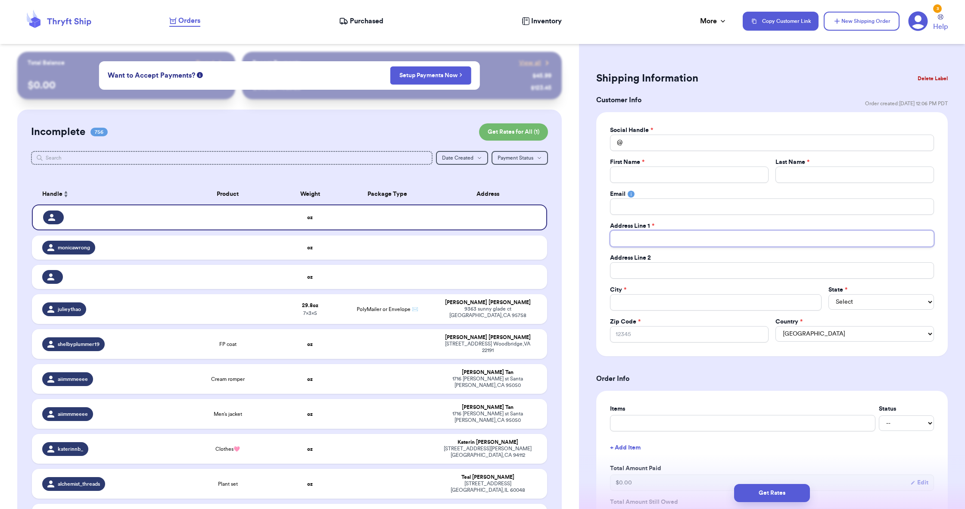
paste input "10528 Unita drive"
type input "10528 Unita drive"
drag, startPoint x: 783, startPoint y: 490, endPoint x: 651, endPoint y: 297, distance: 233.8
click at [651, 297] on div "City *" at bounding box center [716, 297] width 212 height 25
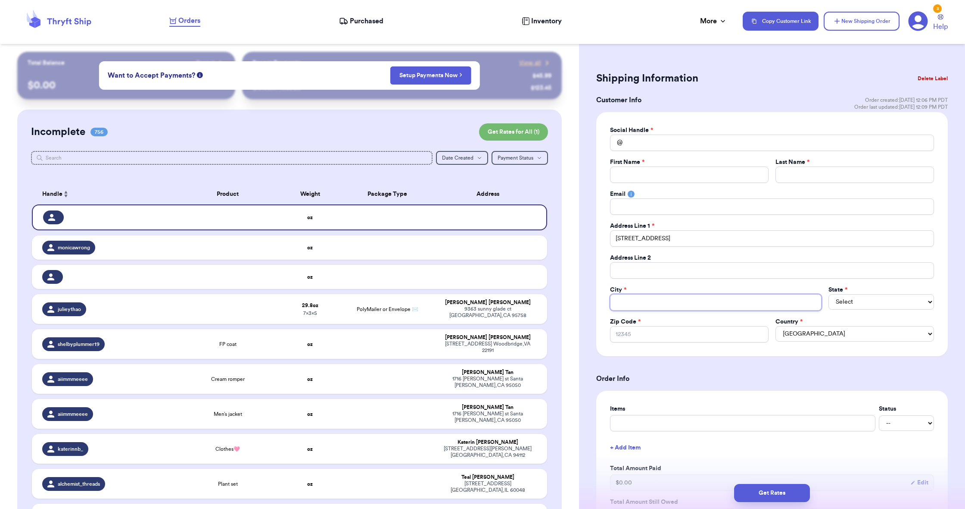
paste input "[GEOGRAPHIC_DATA][PERSON_NAME]"
type input "[GEOGRAPHIC_DATA][PERSON_NAME]"
click at [618, 305] on input "[GEOGRAPHIC_DATA][PERSON_NAME]" at bounding box center [716, 302] width 212 height 16
type input "[GEOGRAPHIC_DATA][PERSON_NAME]"
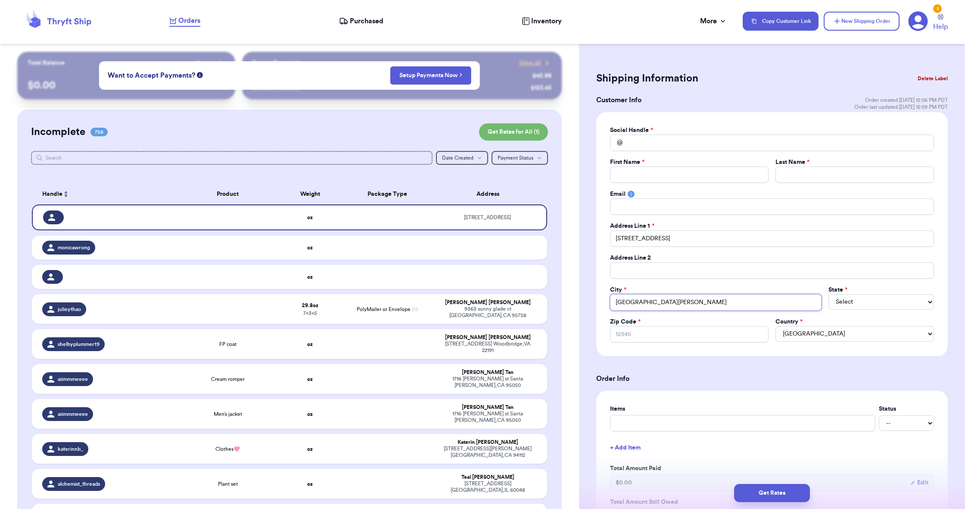
type input "[GEOGRAPHIC_DATA][PERSON_NAME]"
paste input "46804"
type input "46804"
select select "IN"
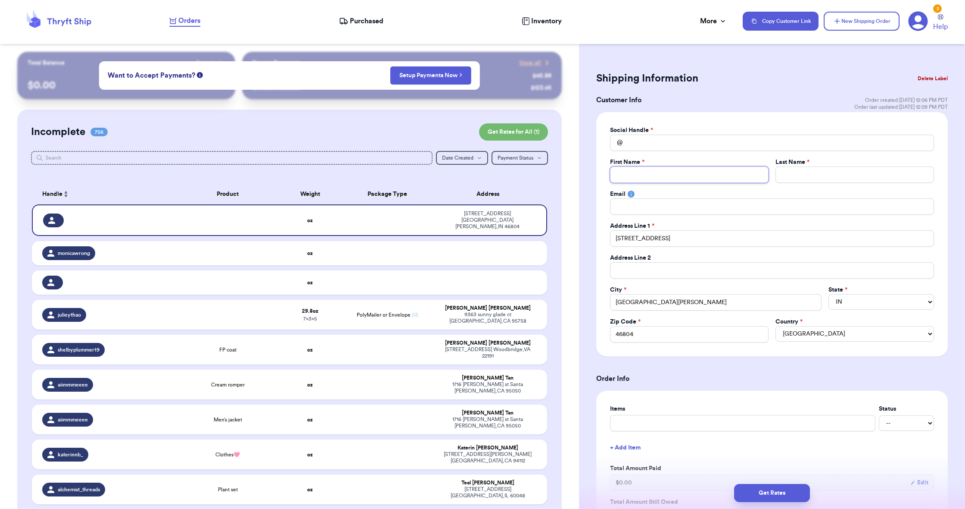
click at [650, 176] on input "Total Amount Paid" at bounding box center [689, 174] width 159 height 16
type input "g"
type input "gn"
type input "g"
type input "a"
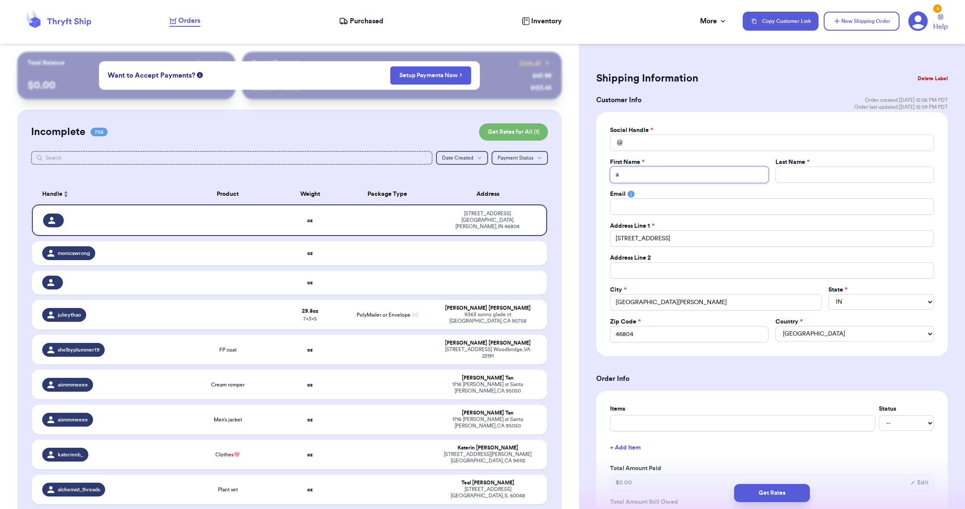
type input "an"
type input "ann"
type input "anna"
type input "annal"
type input "annali"
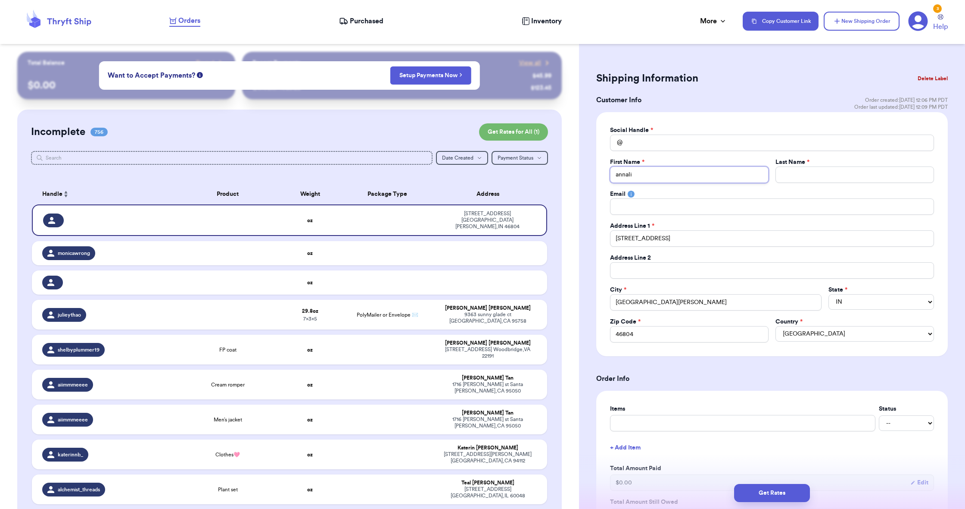
type input "annalis"
type input "annalisa"
type input "annalis"
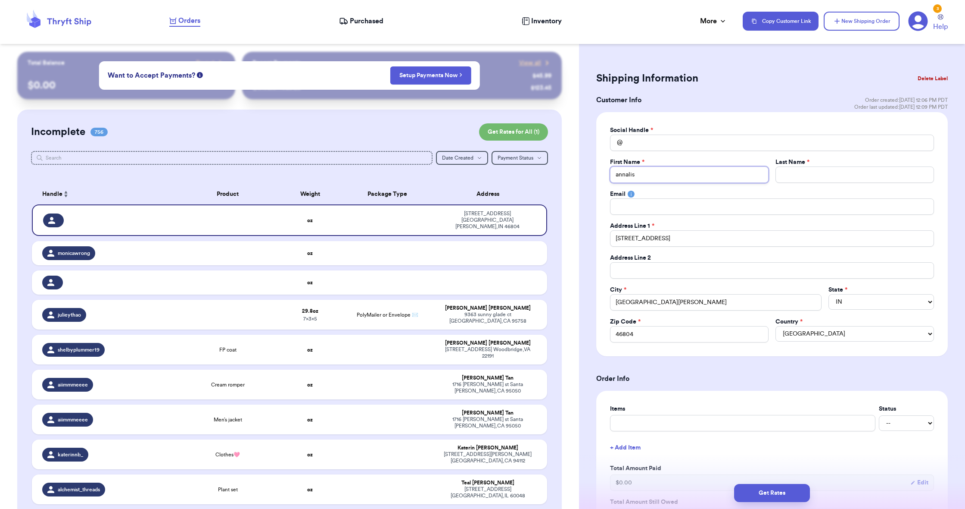
type input "annalisw"
type input "annalis"
type input "annalise"
type input "h"
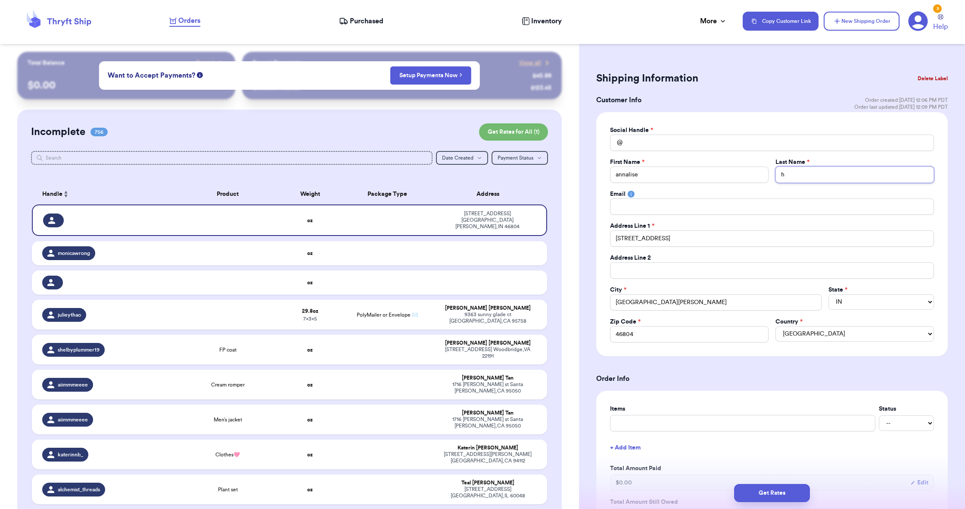
type input "ha"
type input "har"
type input "harr"
type input "harri"
type input "harris"
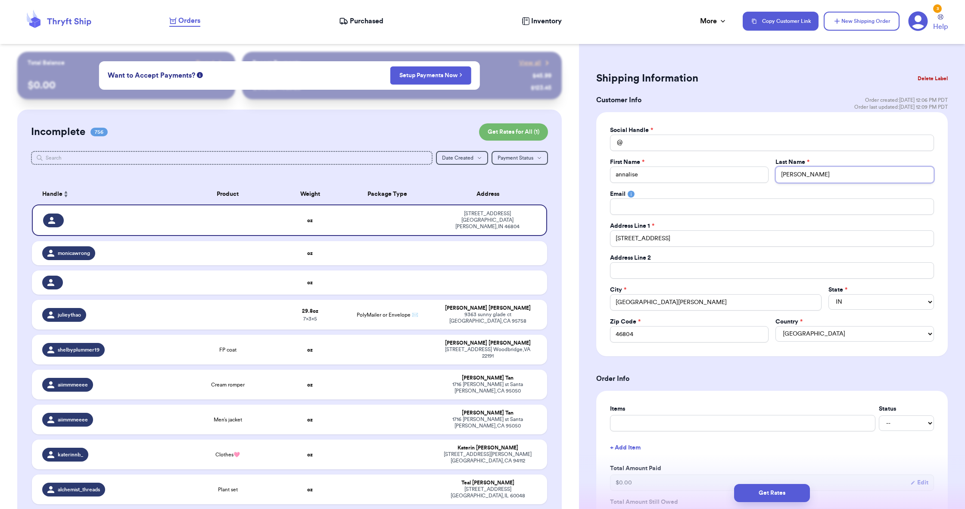
type input "harriso"
type input "harrison"
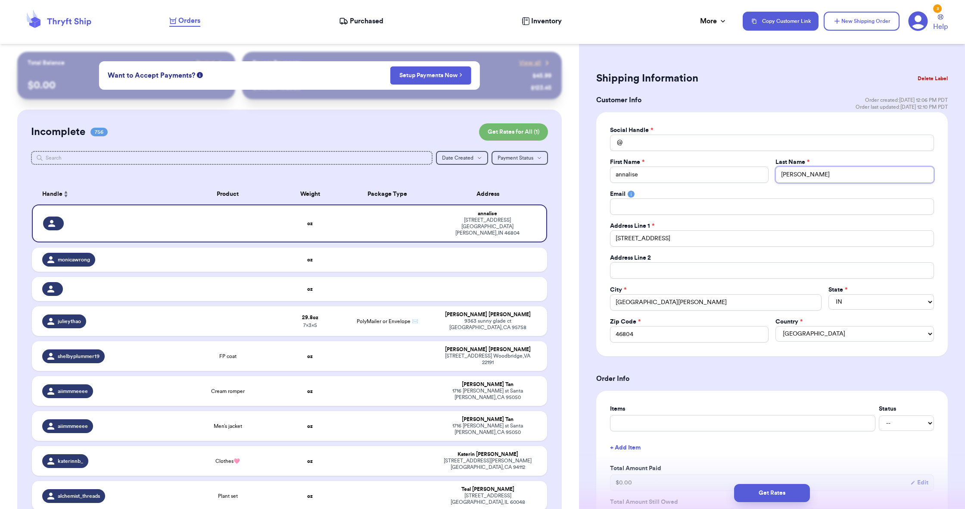
type input "harrison"
click at [668, 144] on input "Total Amount Paid" at bounding box center [772, 142] width 324 height 16
paste input "gingerbreadthrift"
type input "gingerbreadthrift"
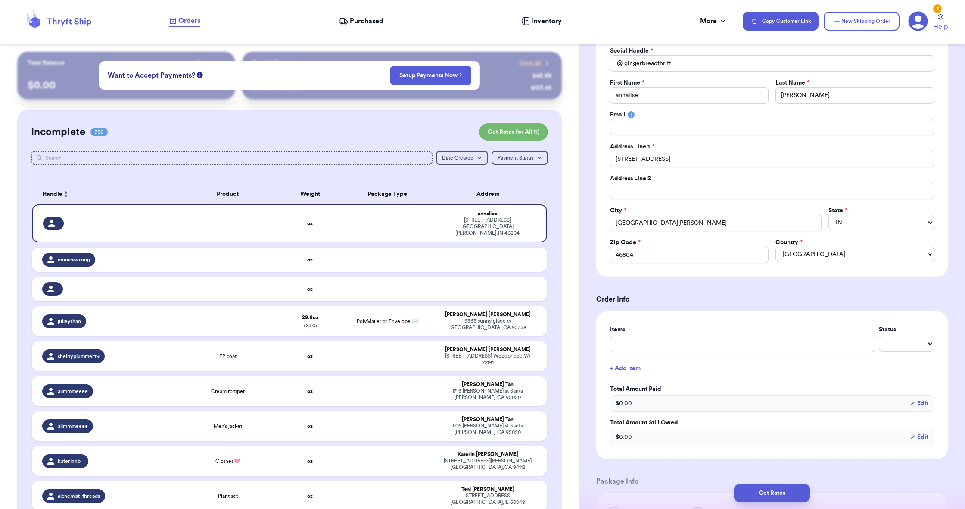
click at [593, 140] on div "Shipping Information Delete Label Customer Info Order created: 09/08, 12:06 PM …" at bounding box center [772, 400] width 386 height 856
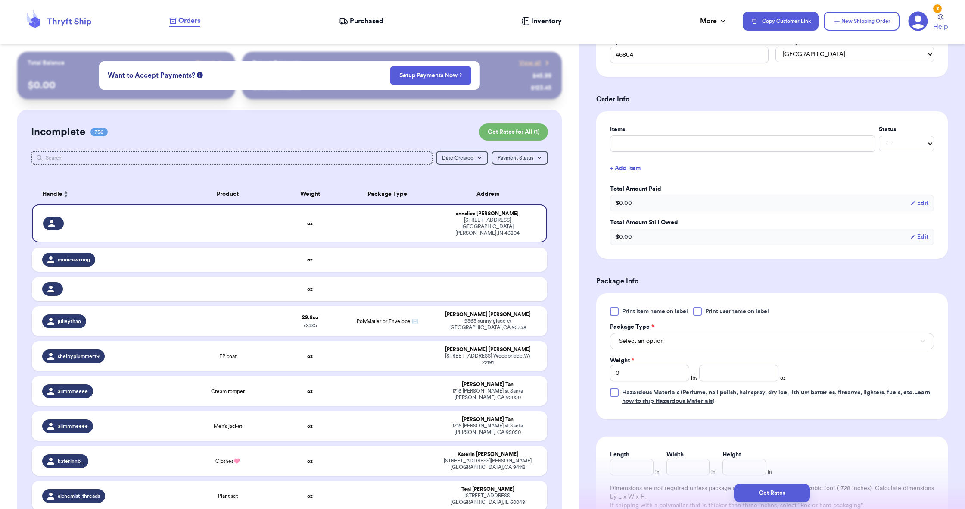
scroll to position [280, 0]
click at [667, 345] on button "Select an option" at bounding box center [772, 340] width 324 height 16
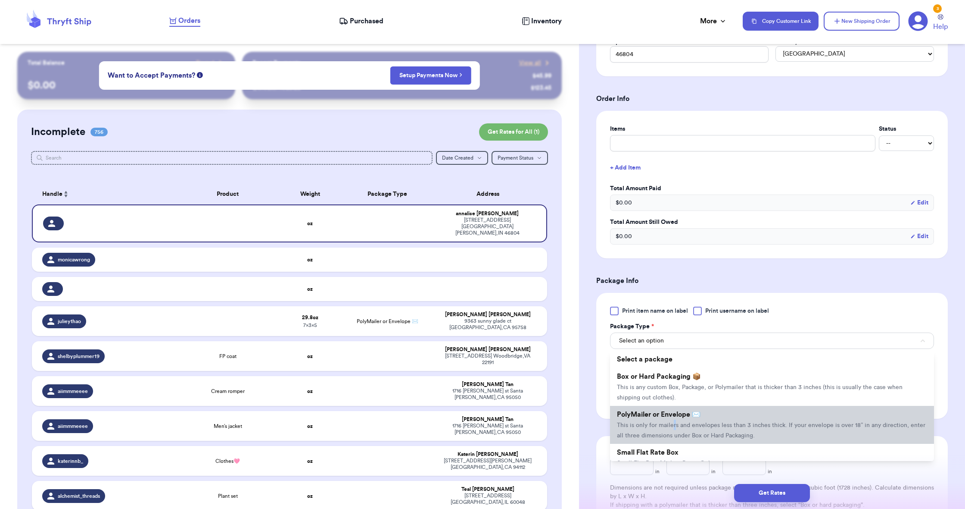
drag, startPoint x: 671, startPoint y: 253, endPoint x: 674, endPoint y: 420, distance: 166.8
click at [674, 420] on li "PolyMailer or Envelope ✉️ This is only for mailers and envelopes less than 3 in…" at bounding box center [772, 425] width 324 height 38
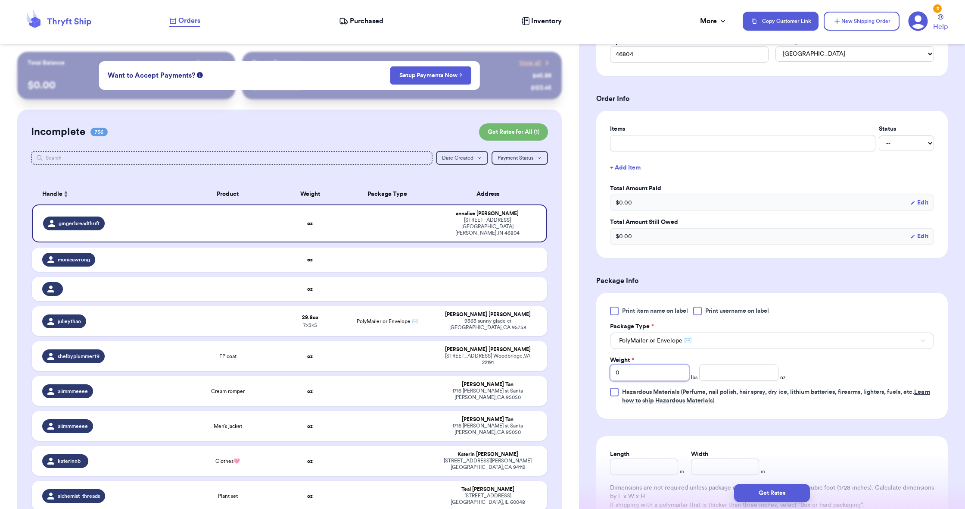
click at [652, 373] on input "0" at bounding box center [649, 372] width 79 height 16
type input "1"
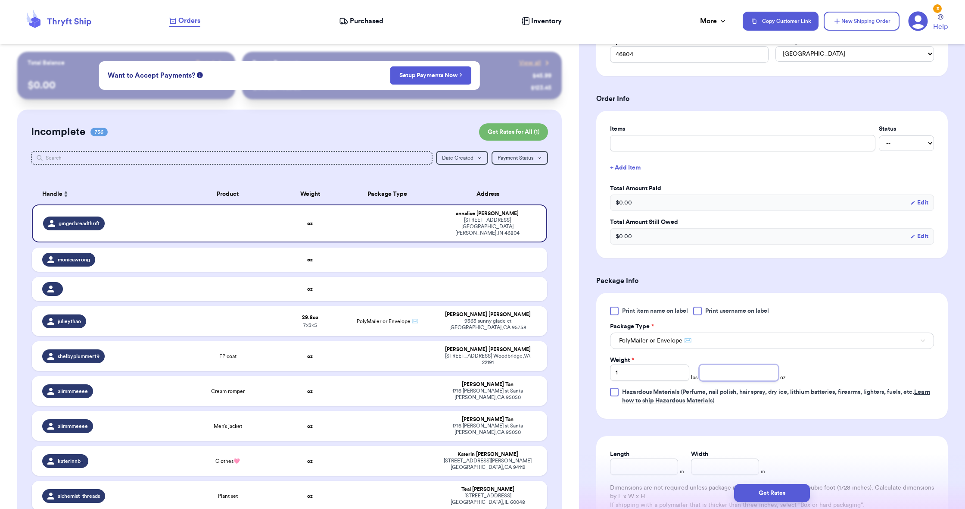
click at [707, 374] on input "number" at bounding box center [738, 372] width 79 height 16
type input "0.7"
click at [646, 461] on input "Length" at bounding box center [644, 466] width 68 height 16
type input "6"
click at [710, 462] on input "Width *" at bounding box center [725, 466] width 68 height 16
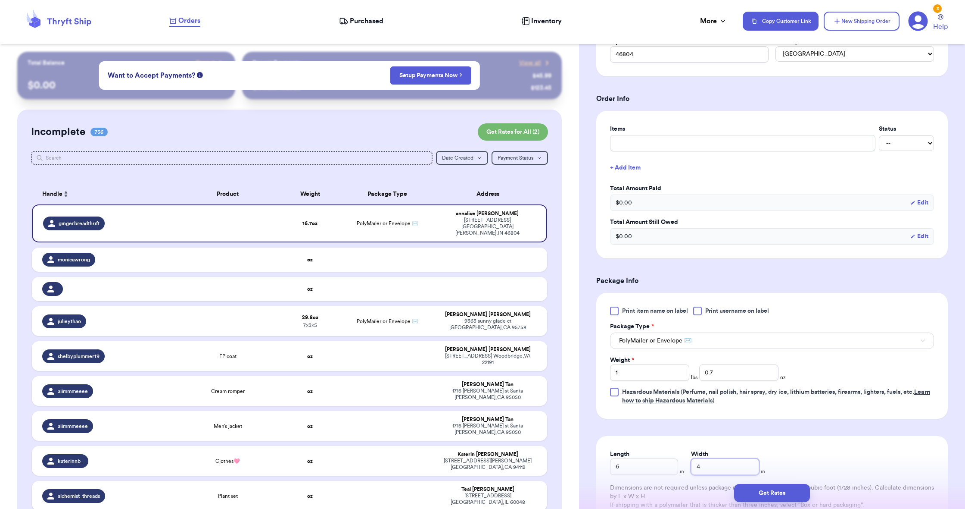
type input "4"
click at [756, 492] on button "Get Rates" at bounding box center [772, 493] width 76 height 18
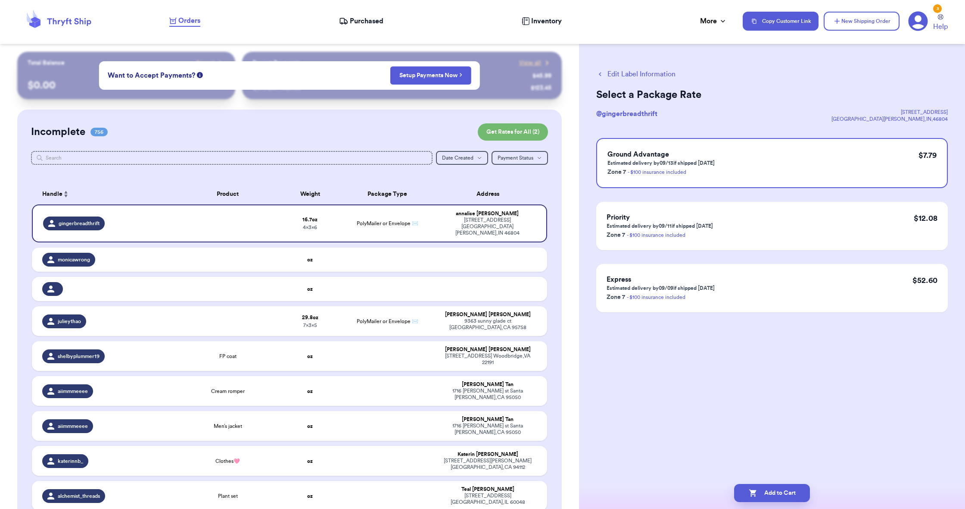
scroll to position [0, 0]
click at [774, 490] on button "Add to Cart" at bounding box center [772, 493] width 76 height 18
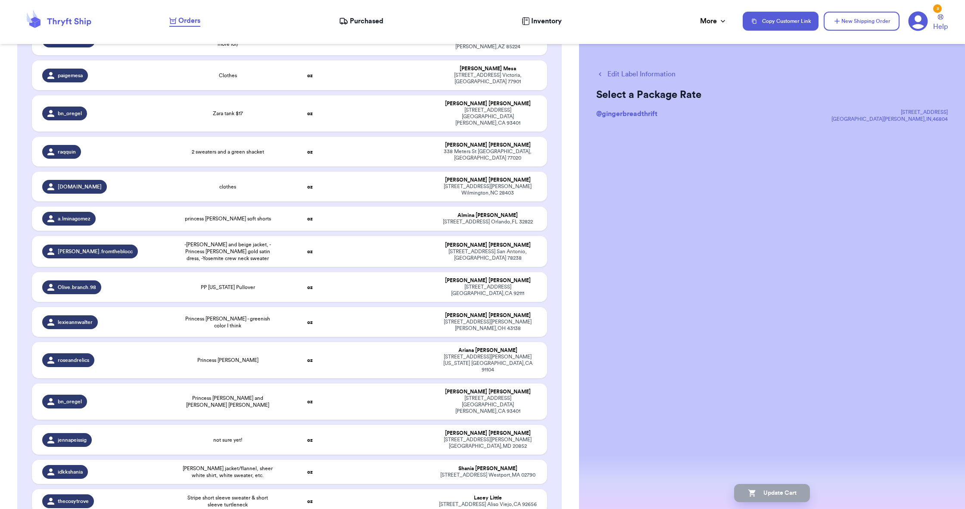
scroll to position [23323, 0]
click at [871, 21] on button "New Shipping Order" at bounding box center [862, 21] width 76 height 19
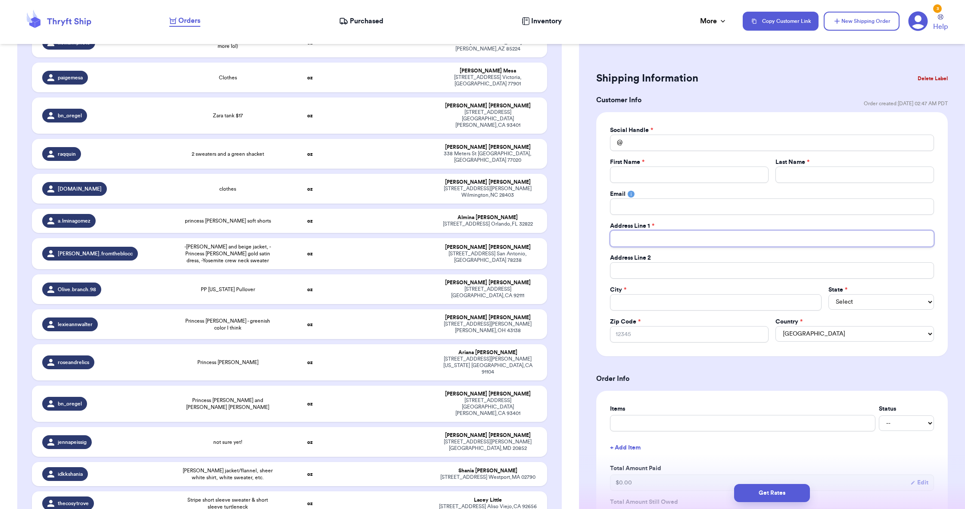
paste input "melvillj12@gmail.com"
type input "melvillj12@gmail.com"
click at [670, 239] on input "melvillj12@gmail.com" at bounding box center [772, 238] width 324 height 16
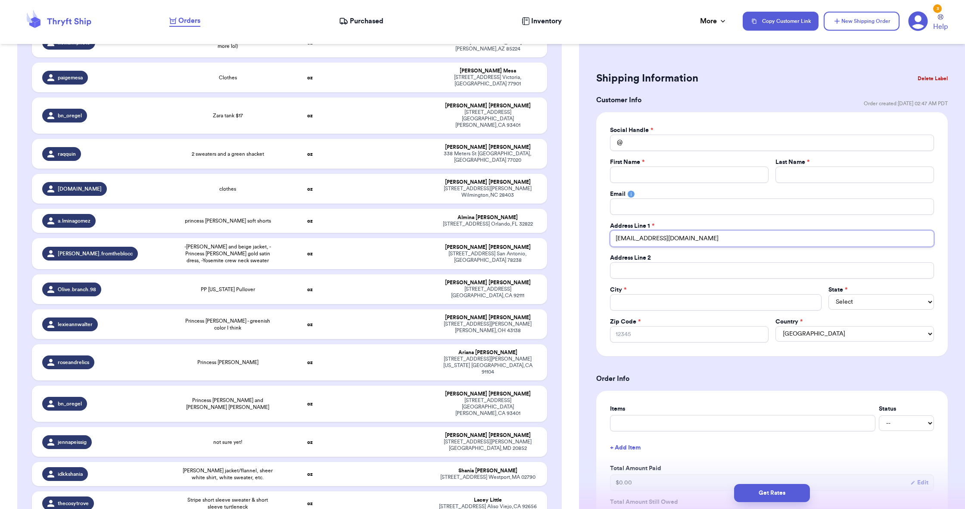
type input "melvillj12@gmail.com"
drag, startPoint x: 260, startPoint y: 334, endPoint x: 636, endPoint y: 206, distance: 396.7
paste input "melvillj12@gmail.com"
type input "melvillj12@gmail.com"
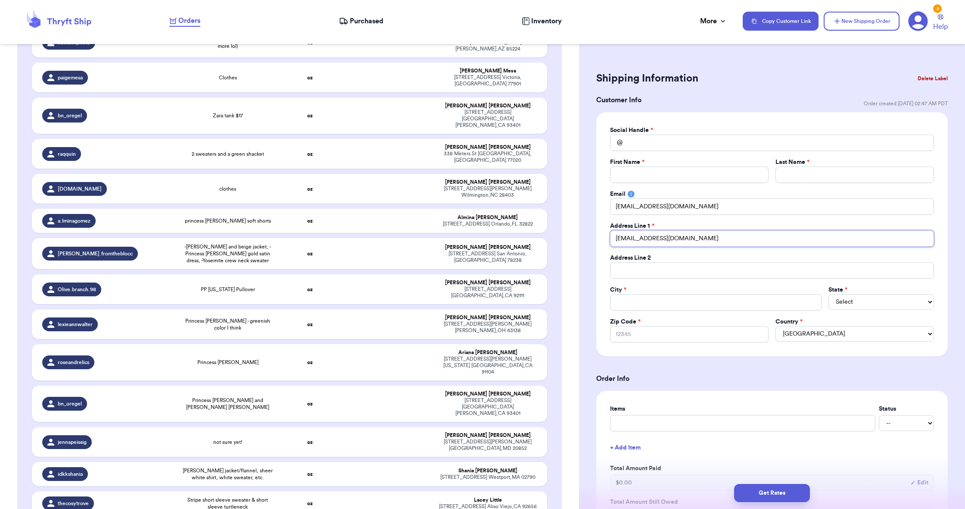
click at [656, 236] on input "melvillj12@gmail.com" at bounding box center [772, 238] width 324 height 16
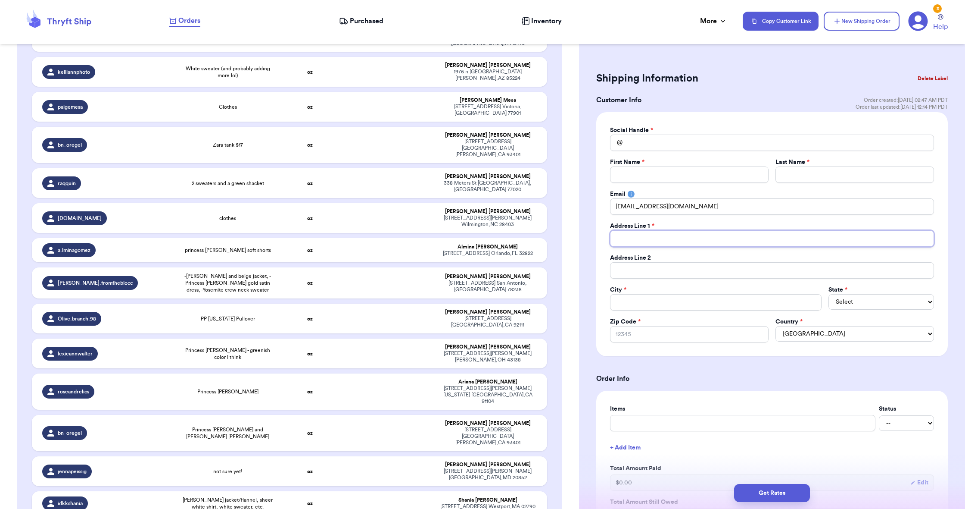
paste input "18312 Ivy Oak Ter"
type input "18312 Ivy Oak Ter"
paste input "Gaithersburg"
type input "Gaithersburg"
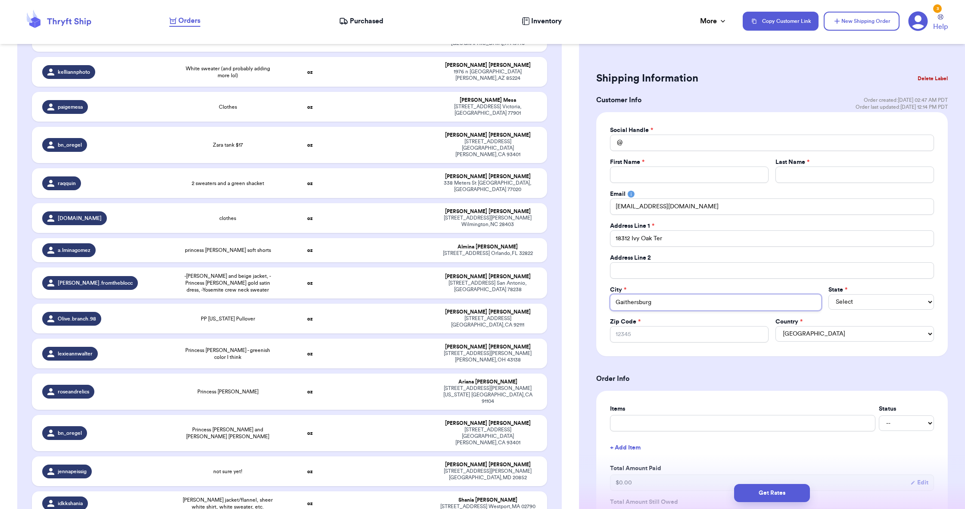
type input "Gaithersburg"
paste input "20877"
type input "20877"
select select "MD"
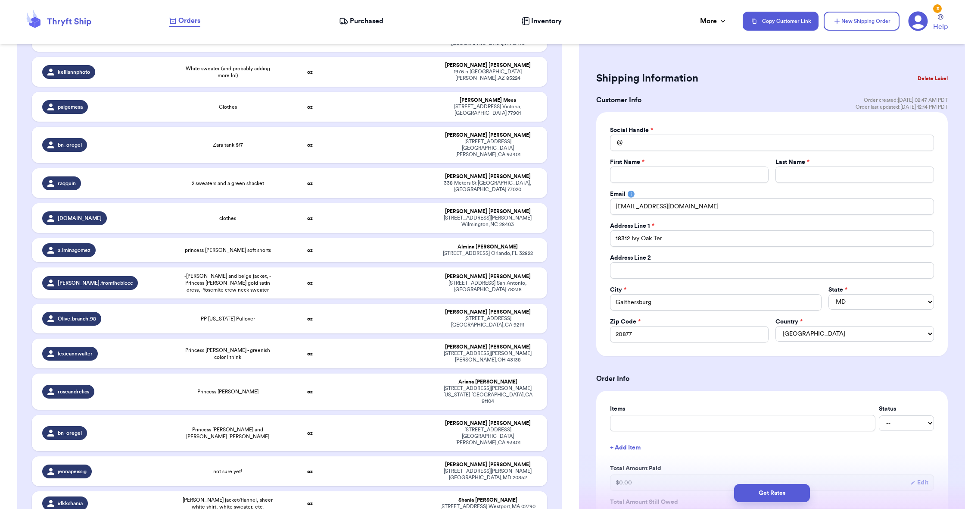
click at [429, 1] on header "Orders Purchased Inventory More Stats Completed Orders Payments Payouts Copy Cu…" at bounding box center [482, 22] width 965 height 44
drag, startPoint x: 636, startPoint y: 206, endPoint x: 662, endPoint y: 147, distance: 64.4
click at [662, 147] on input "Total Amount Paid" at bounding box center [772, 142] width 324 height 16
paste input "melsvillatoro"
type input "melsvillatoro"
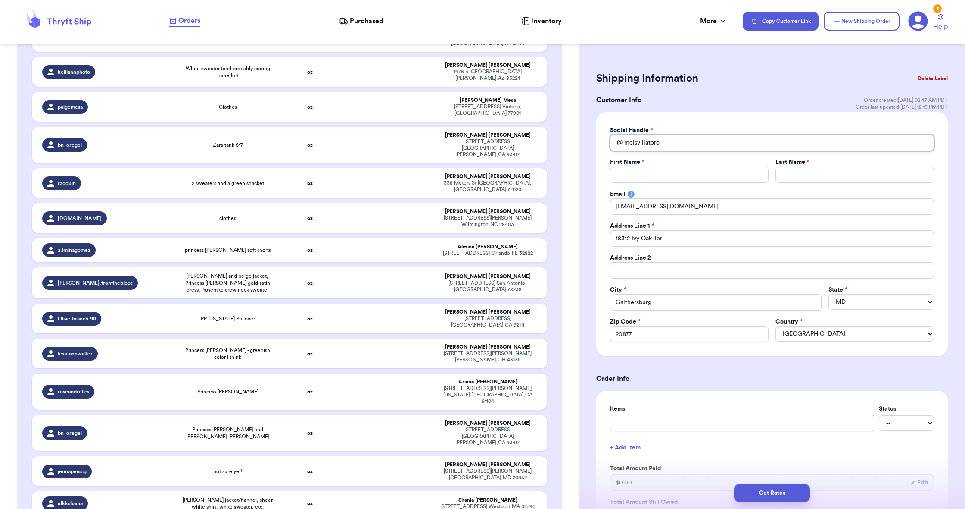
type input "melsvillatoro"
paste input "[PERSON_NAME]"
type input "[PERSON_NAME]"
paste input "[PERSON_NAME]"
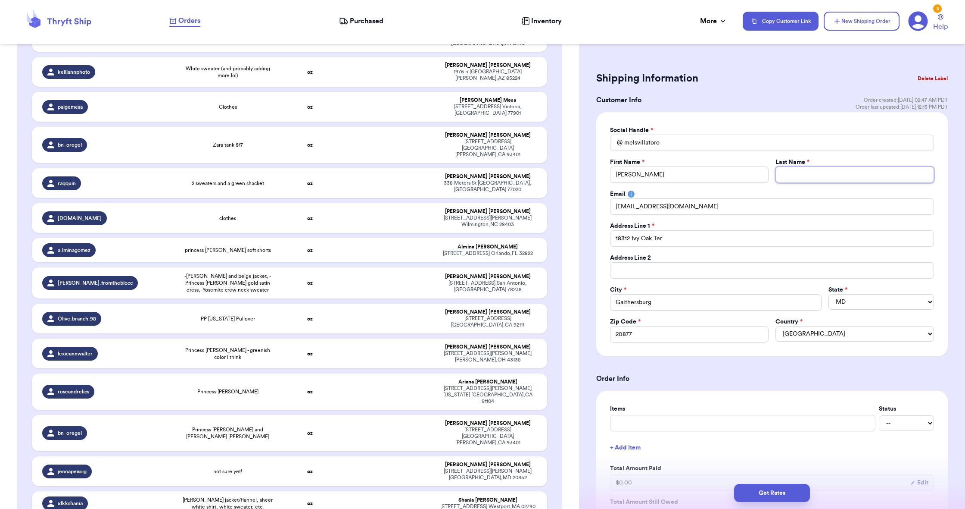
type input "[PERSON_NAME]"
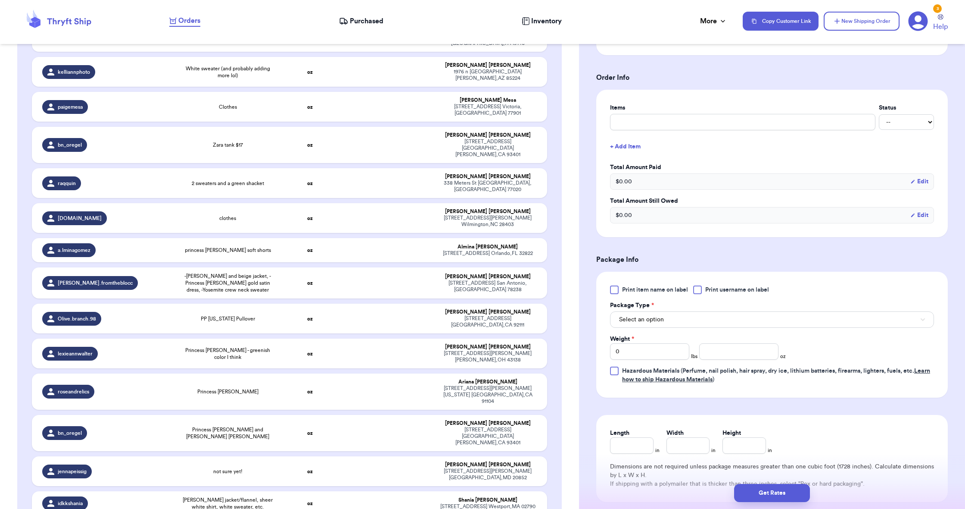
scroll to position [309, 0]
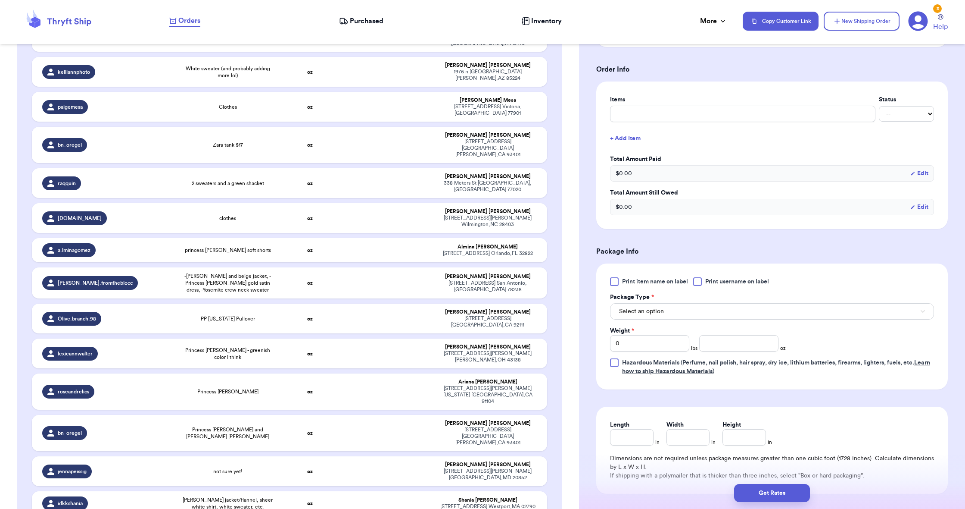
type input "[PERSON_NAME]"
click at [680, 312] on button "Select an option" at bounding box center [772, 311] width 324 height 16
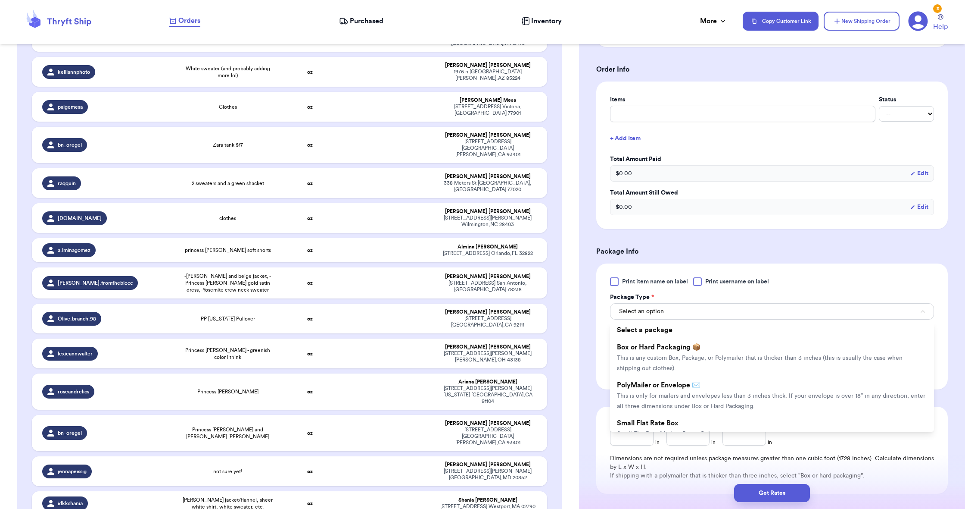
click at [682, 347] on span "Box or Hard Packaging 📦" at bounding box center [659, 346] width 84 height 7
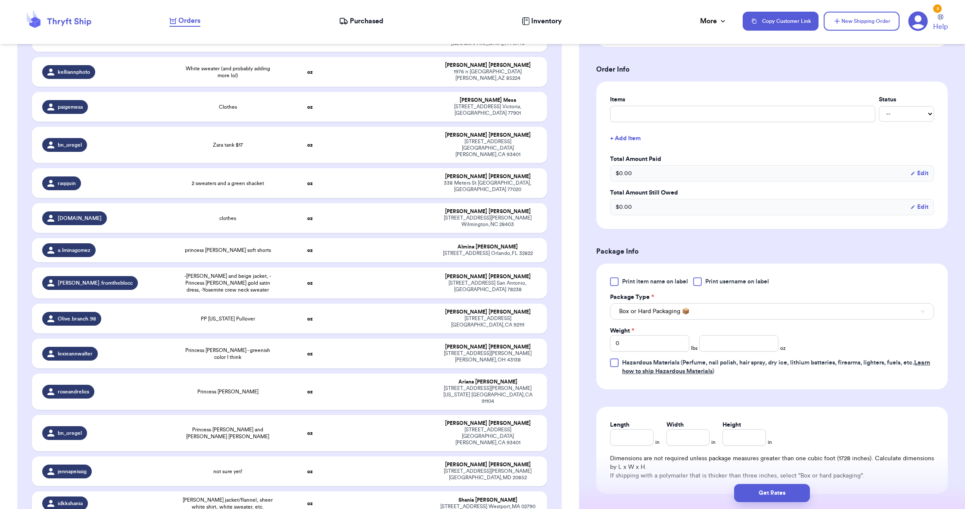
click at [684, 315] on span "Box or Hard Packaging 📦" at bounding box center [654, 311] width 70 height 9
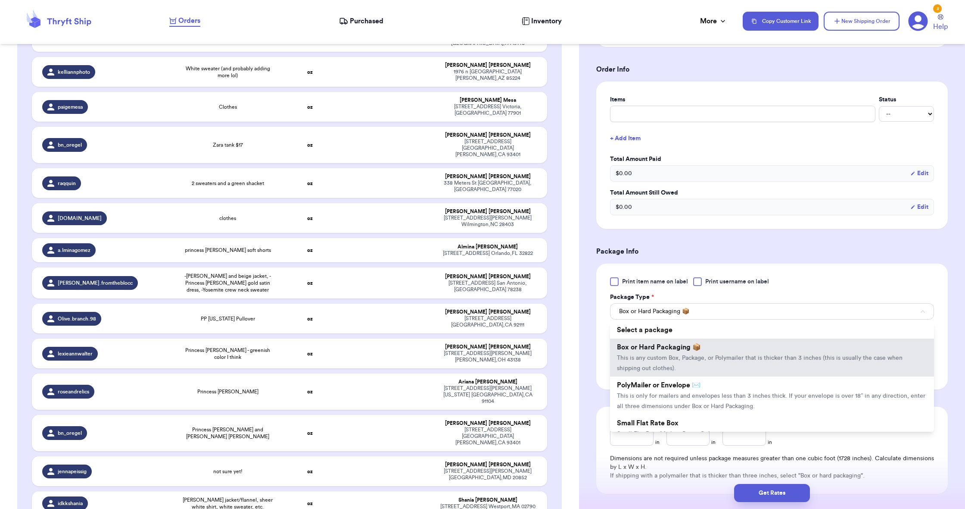
click at [680, 391] on li "PolyMailer or Envelope ✉️ This is only for mailers and envelopes less than 3 in…" at bounding box center [772, 395] width 324 height 38
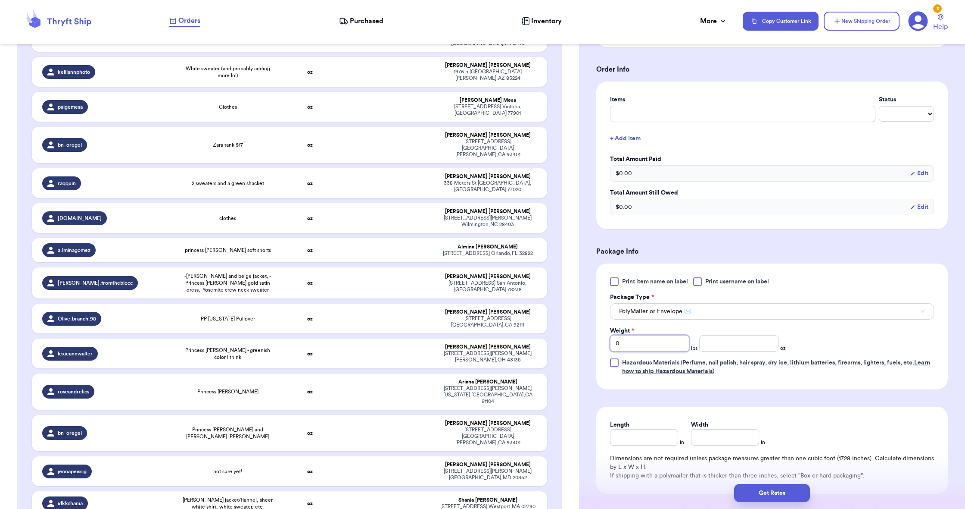
click at [637, 339] on input "0" at bounding box center [649, 343] width 79 height 16
type input "1"
click at [747, 341] on input "number" at bounding box center [738, 343] width 79 height 16
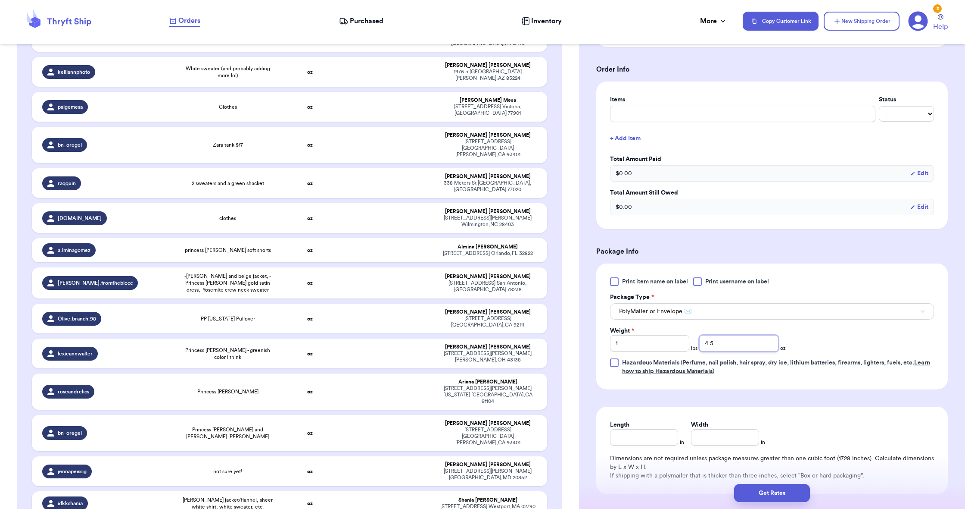
type input "4.5"
click at [632, 441] on input "Length" at bounding box center [644, 437] width 68 height 16
type input "6"
drag, startPoint x: 699, startPoint y: 316, endPoint x: 737, endPoint y: 436, distance: 125.5
click at [737, 436] on input "5" at bounding box center [725, 437] width 68 height 16
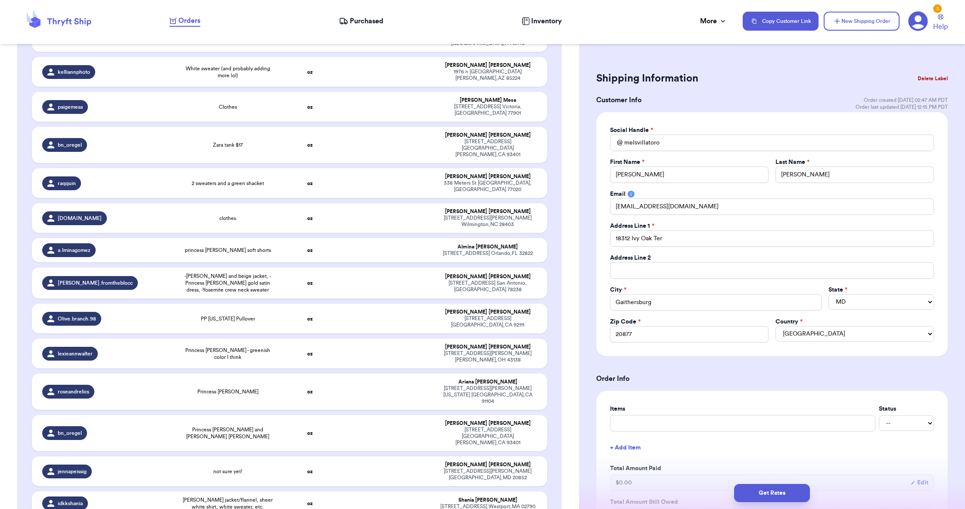
scroll to position [0, 0]
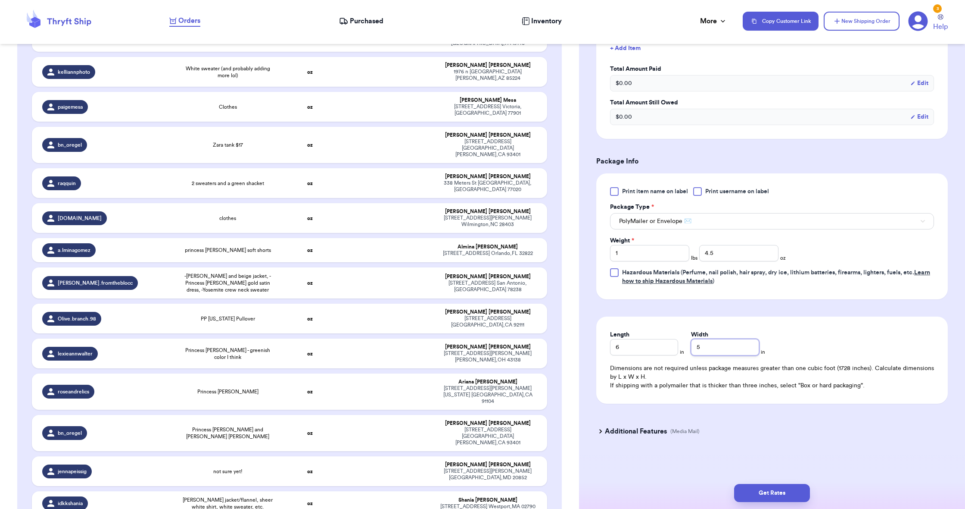
type input "5"
click at [774, 494] on button "Get Rates" at bounding box center [772, 493] width 76 height 18
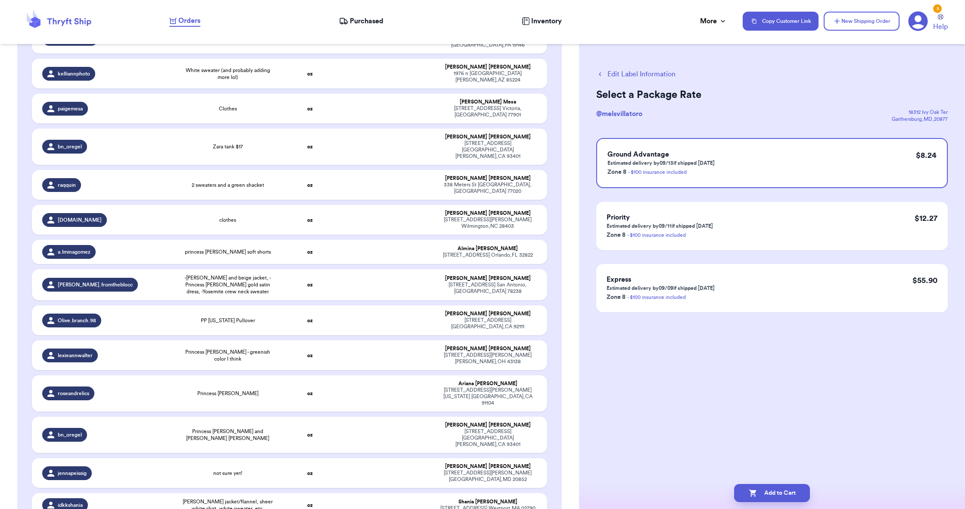
click at [755, 490] on icon "button" at bounding box center [753, 492] width 9 height 9
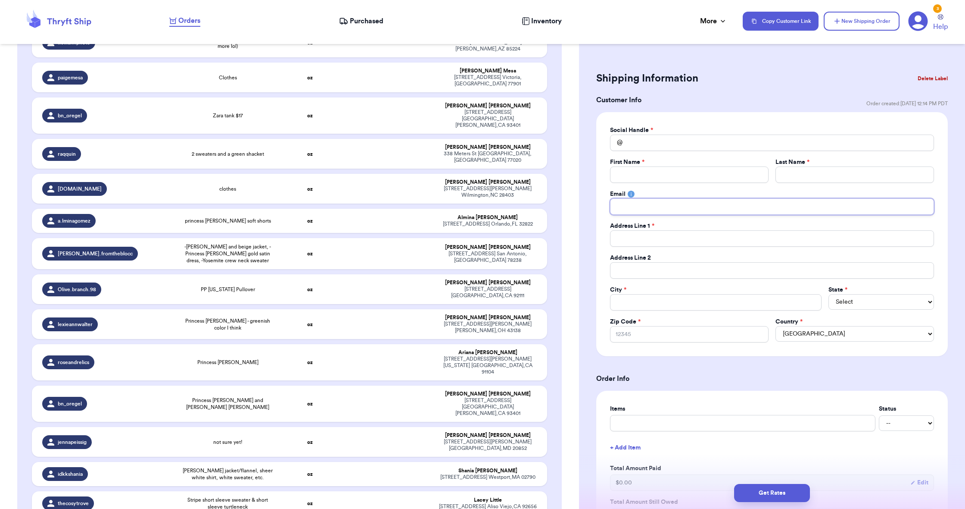
paste input "peytonskropfl@gmail.com"
type input "peytonskropfl@gmail.com"
click at [665, 151] on div "Social Handle * @ First Name * Last Name * Email peytonskropfl@gmail.com Addres…" at bounding box center [772, 234] width 324 height 216
click at [664, 143] on input "Total Amount Paid" at bounding box center [772, 142] width 324 height 16
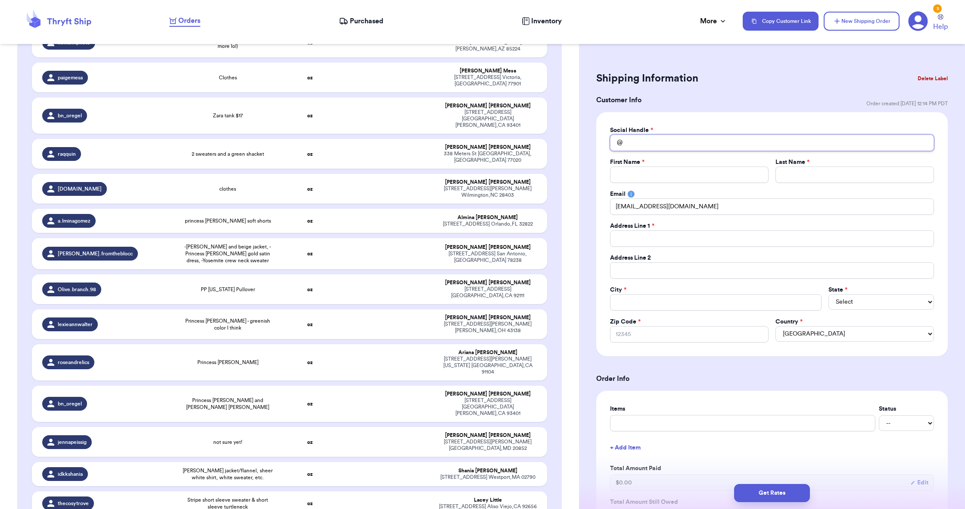
paste input "peytonkropfl"
type input "peytonkropfl"
paste input "Peyton Kropfl"
type input "Peyton Kropfl"
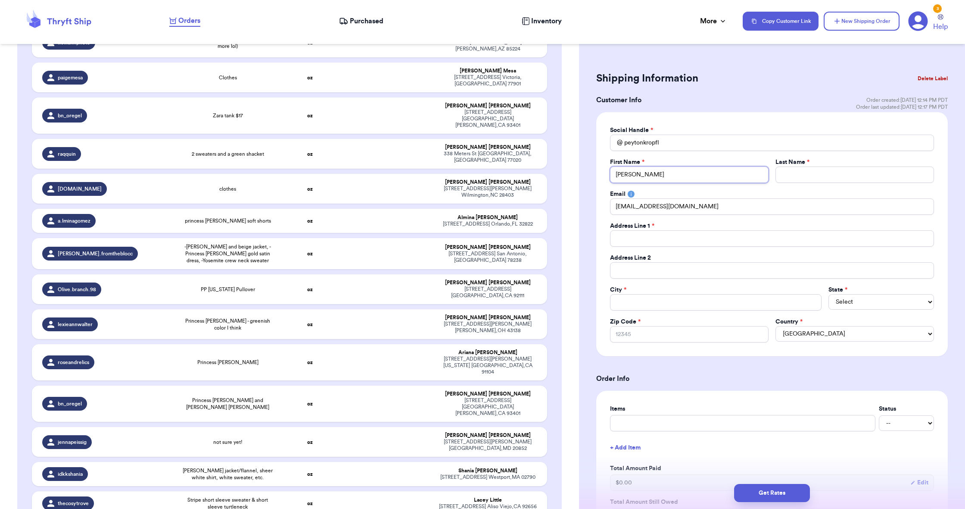
click at [649, 172] on input "Peyton Kropfl" at bounding box center [689, 174] width 159 height 16
type input "Peyton Kropfl"
paste input "Kropfl"
type input "Kropfl"
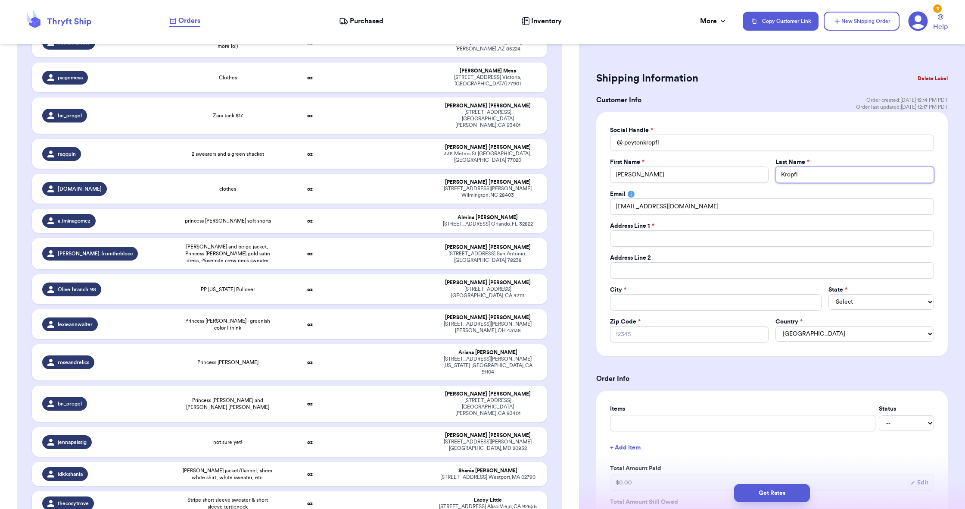
type input "Kropfl"
click at [645, 173] on input "Peyton Kropfl" at bounding box center [689, 174] width 159 height 16
type input "Peyton"
type input "Peyto"
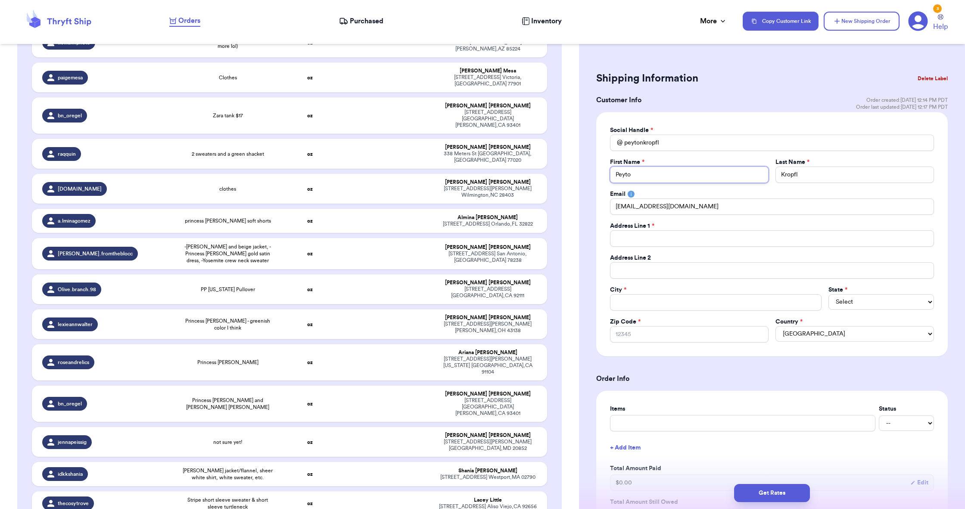
type input "Peyton"
click at [675, 244] on input "Total Amount Paid" at bounding box center [772, 238] width 324 height 16
paste input "1910 Max Ct."
paste input "Simi Valley, CA 93065"
click at [669, 303] on input "Simi Valley, CA 93065" at bounding box center [716, 302] width 212 height 16
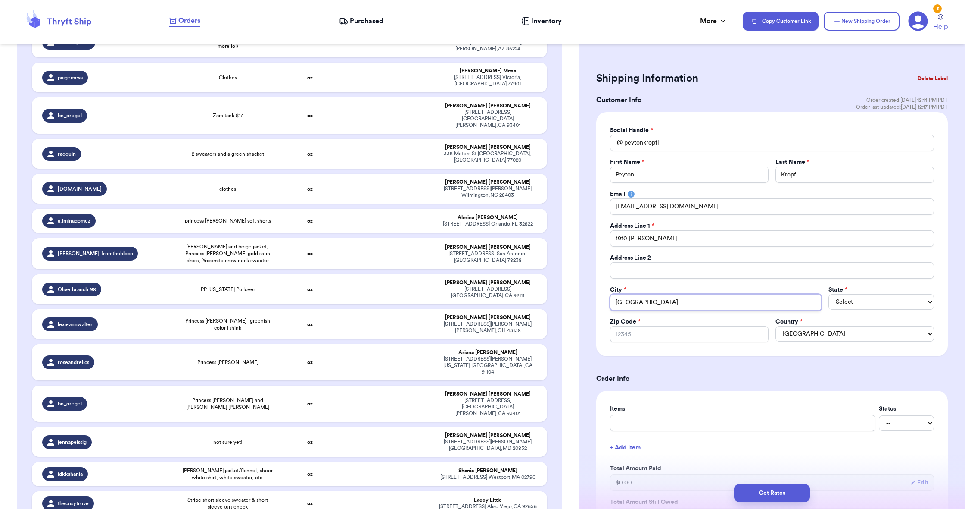
click at [669, 303] on input "Simi Valley, CA 93065" at bounding box center [716, 302] width 212 height 16
paste input "93065"
drag, startPoint x: 712, startPoint y: 400, endPoint x: 706, endPoint y: 305, distance: 94.6
click at [706, 305] on input "Simi Valley, CA 93065" at bounding box center [716, 302] width 212 height 16
click at [855, 303] on div "State * Select AL AK AZ AR CA CO CT DE DC FL GA HI ID IL IN IA KS KY LA ME MD M…" at bounding box center [882, 297] width 106 height 25
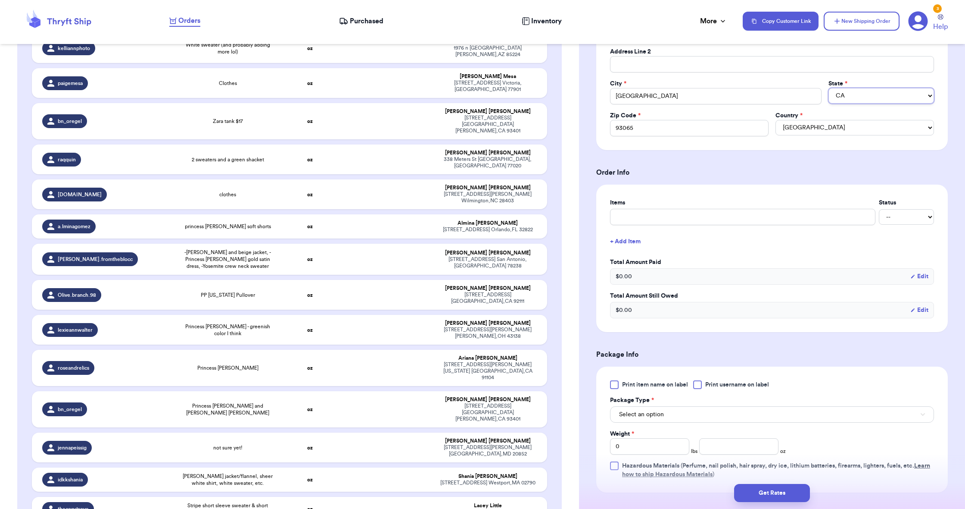
scroll to position [239, 0]
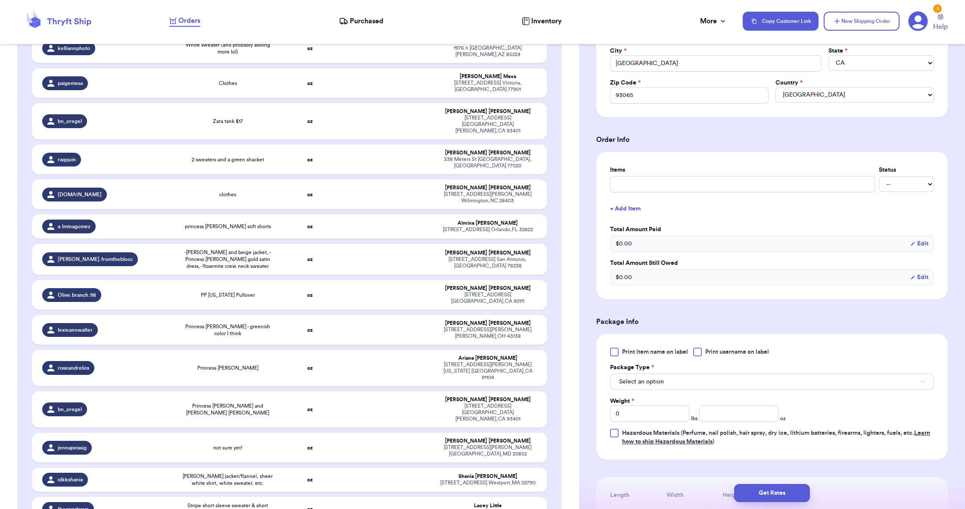
click at [668, 385] on button "Select an option" at bounding box center [772, 381] width 324 height 16
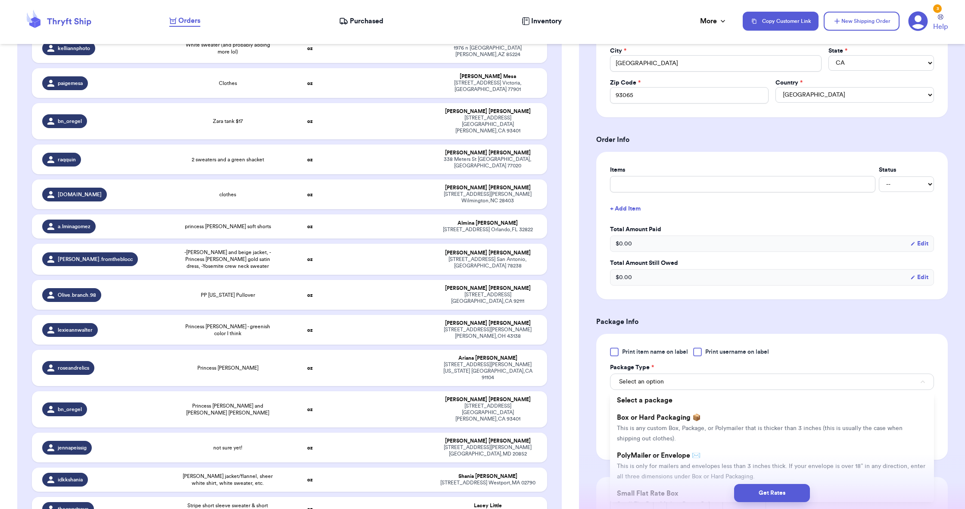
click at [672, 464] on span "This is only for mailers and envelopes less than 3 inches thick. If your envelo…" at bounding box center [771, 471] width 309 height 16
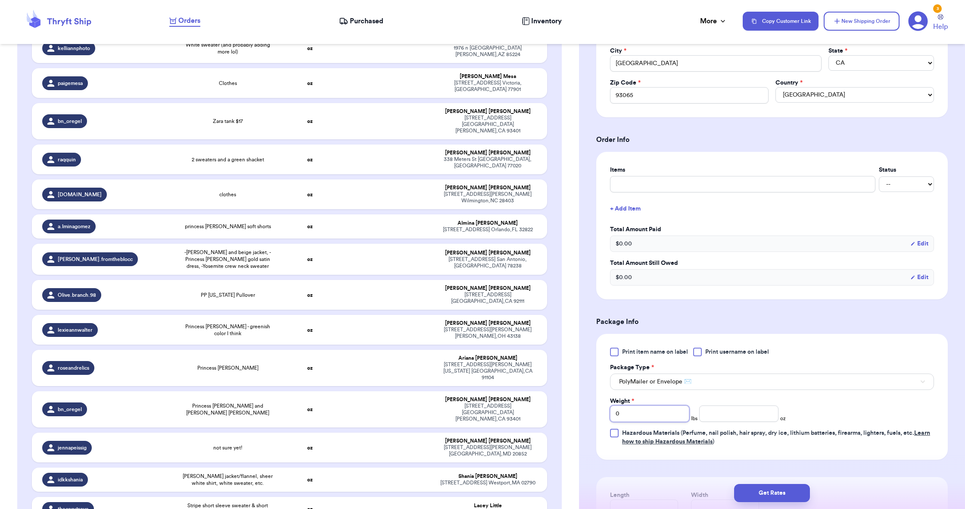
drag, startPoint x: 706, startPoint y: 305, endPoint x: 646, endPoint y: 418, distance: 127.2
click at [646, 418] on input "0" at bounding box center [649, 413] width 79 height 16
click at [725, 415] on input "number" at bounding box center [738, 413] width 79 height 16
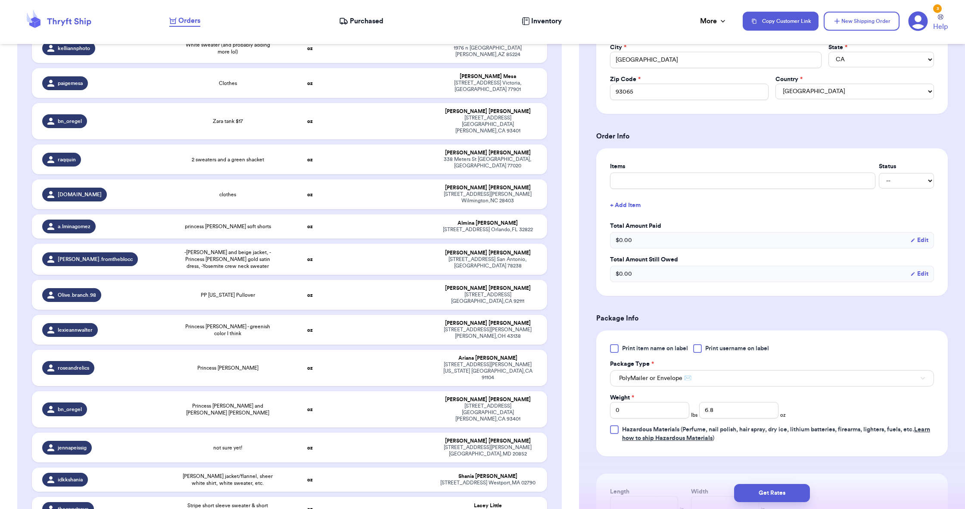
click at [823, 341] on div "Print item name on label Print username on label Package Type * PolyMailer or E…" at bounding box center [772, 393] width 352 height 126
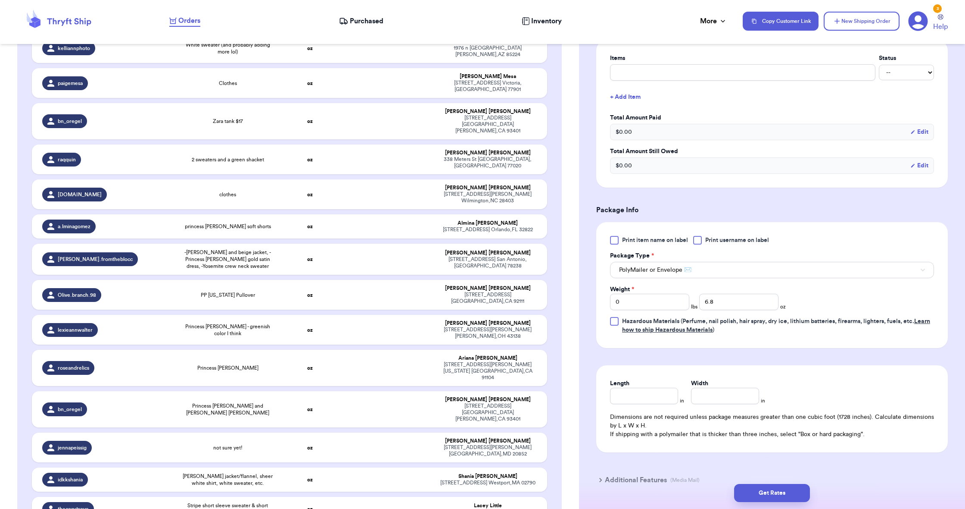
scroll to position [351, 0]
click at [665, 394] on input "Length" at bounding box center [644, 395] width 68 height 16
click at [718, 395] on input "Width *" at bounding box center [725, 395] width 68 height 16
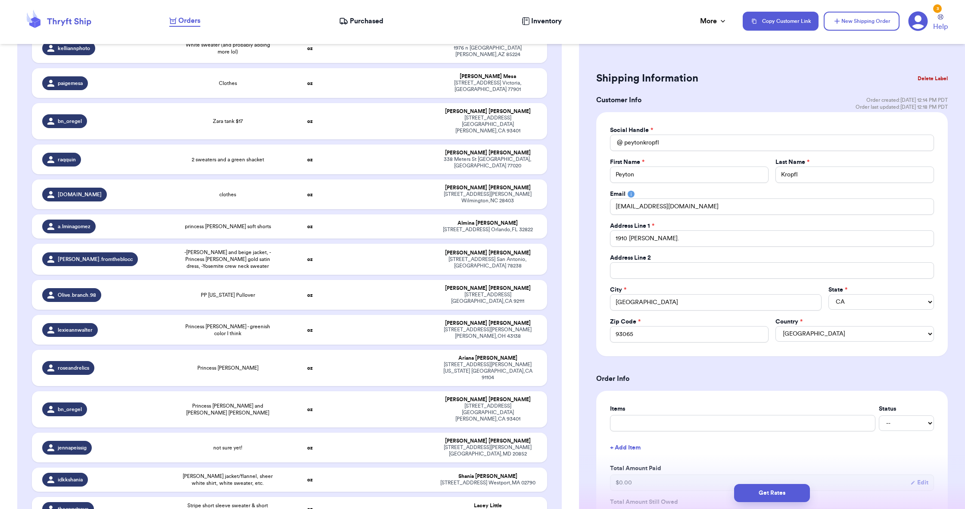
scroll to position [0, 0]
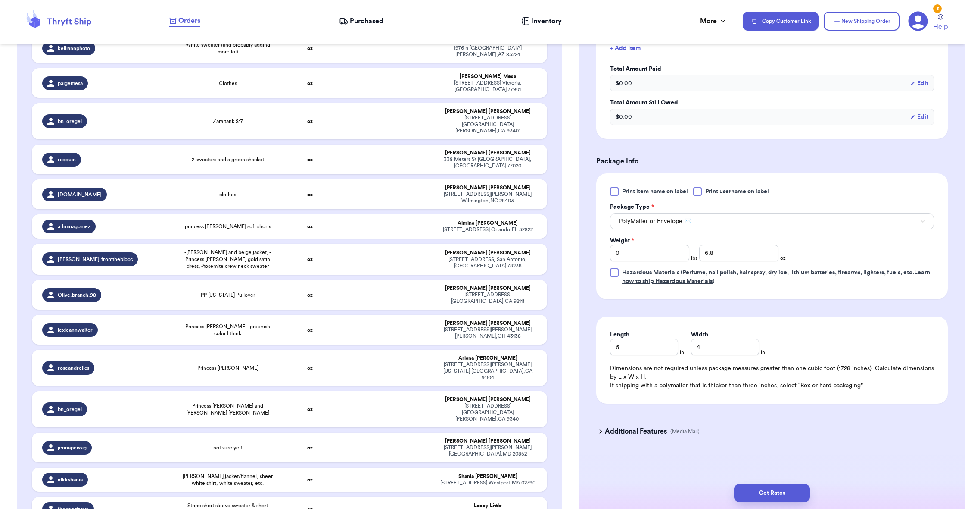
drag, startPoint x: 734, startPoint y: 443, endPoint x: 776, endPoint y: 482, distance: 57.0
click at [776, 482] on div "Get Rates" at bounding box center [772, 493] width 386 height 32
click at [776, 484] on button "Get Rates" at bounding box center [772, 493] width 76 height 18
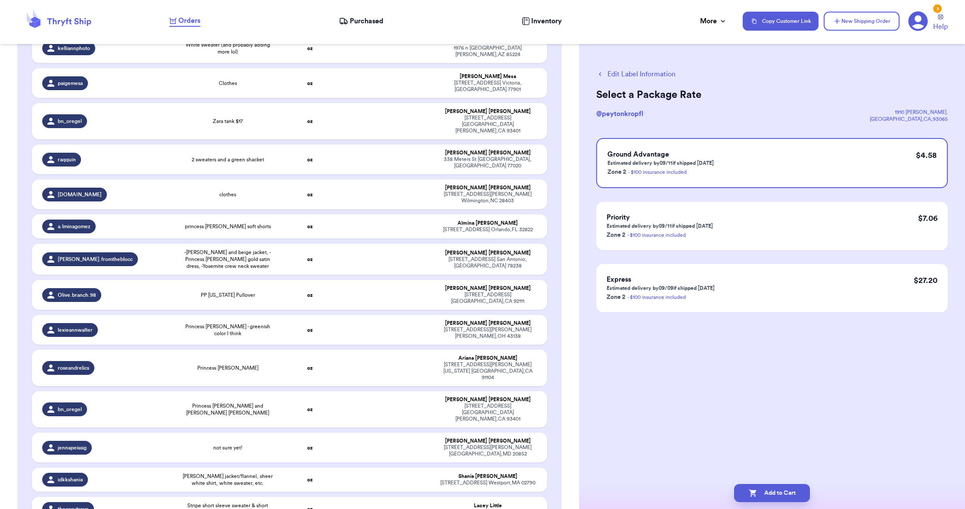
click at [784, 487] on button "Add to Cart" at bounding box center [772, 493] width 76 height 18
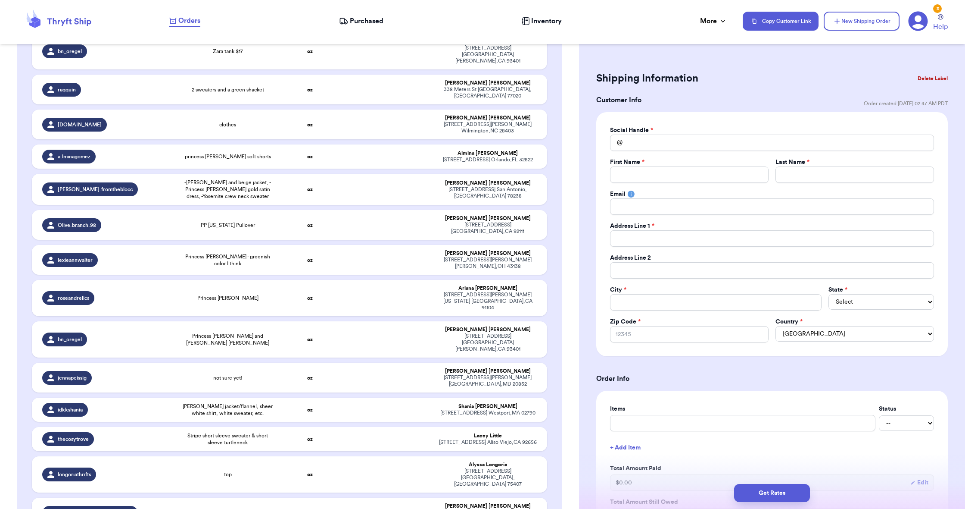
scroll to position [23358, 0]
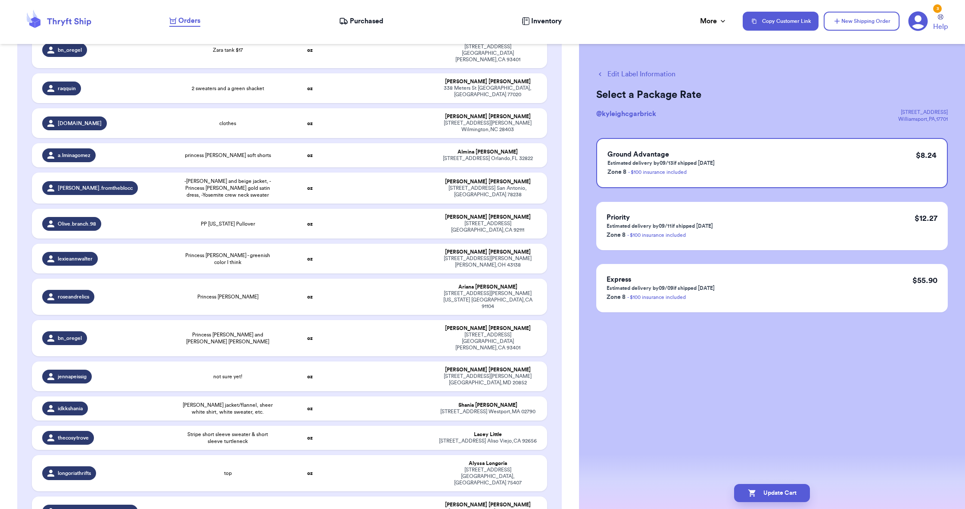
click at [762, 488] on button "Update Cart" at bounding box center [772, 493] width 76 height 18
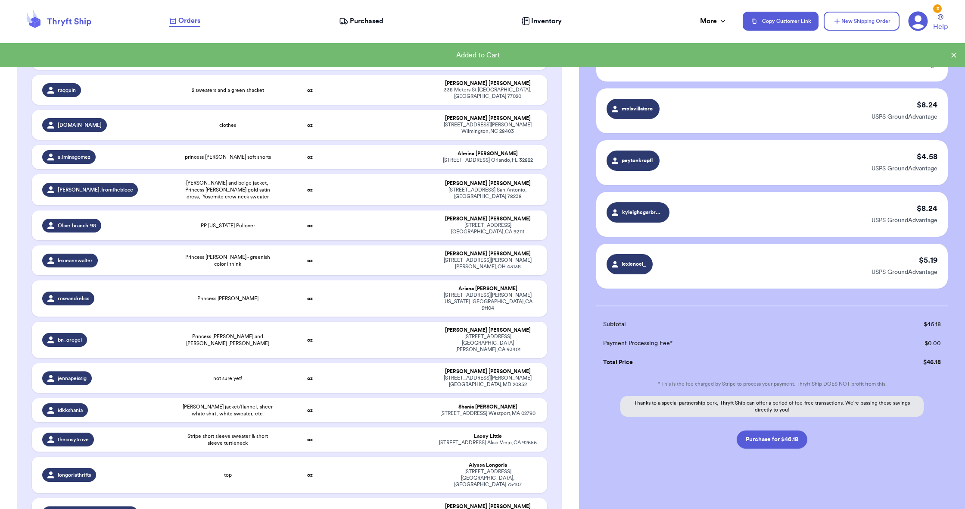
scroll to position [174, 0]
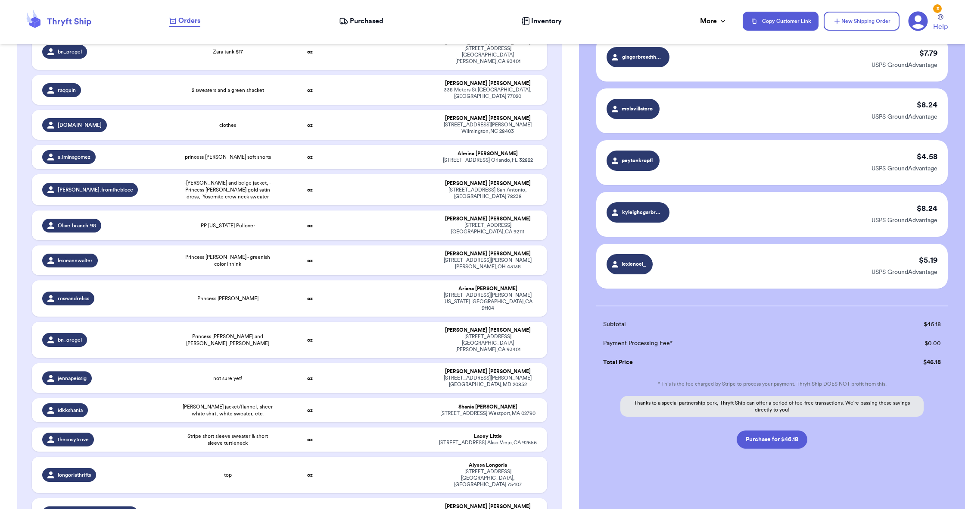
click at [783, 440] on button "Purchase for $46.18" at bounding box center [772, 439] width 71 height 18
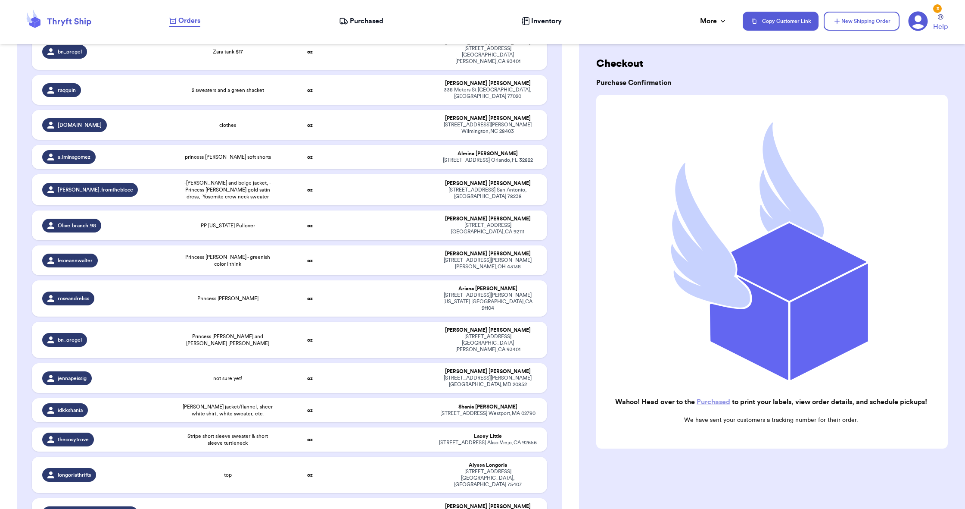
scroll to position [12, 0]
click at [348, 22] on icon at bounding box center [343, 21] width 9 height 9
